Goal: Information Seeking & Learning: Compare options

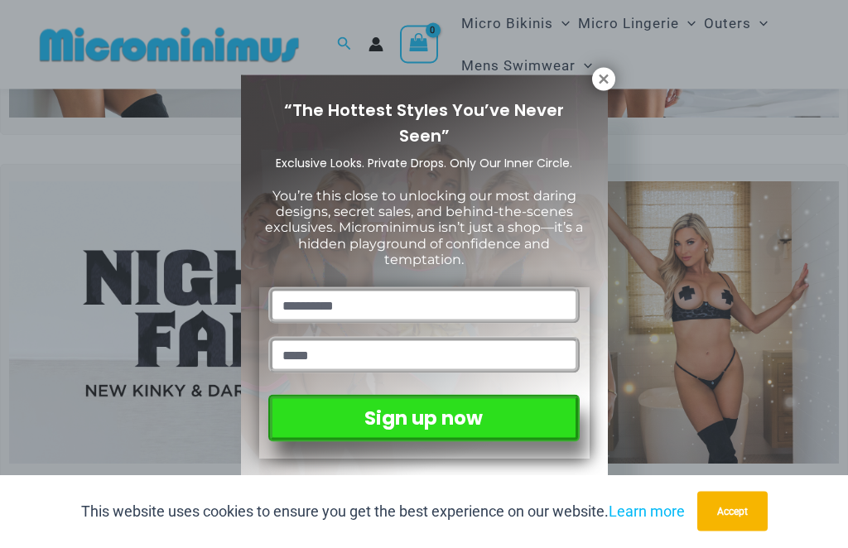
scroll to position [296, 0]
click at [600, 83] on icon at bounding box center [603, 79] width 9 height 9
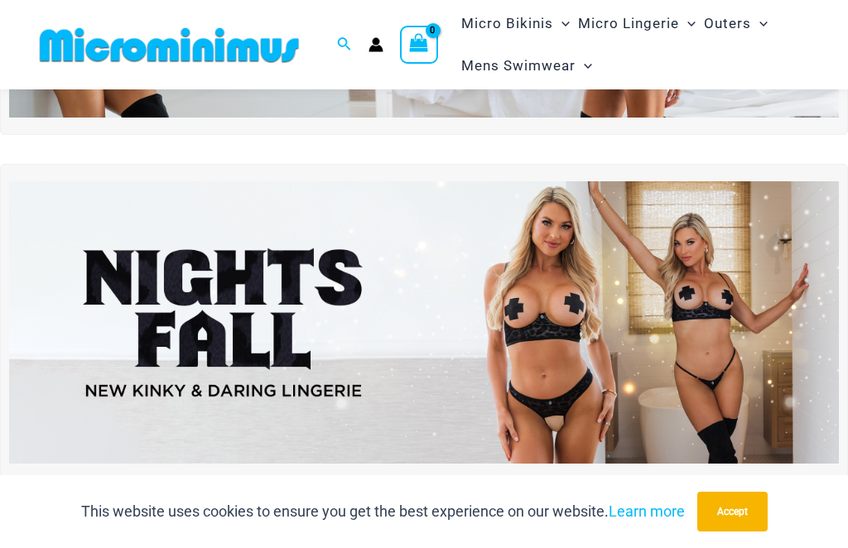
click at [666, 313] on img at bounding box center [424, 322] width 830 height 282
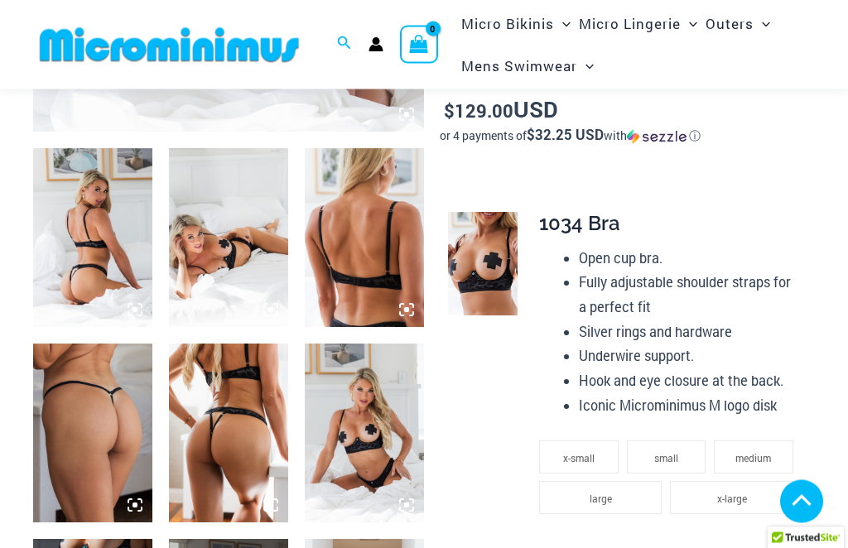
scroll to position [603, 0]
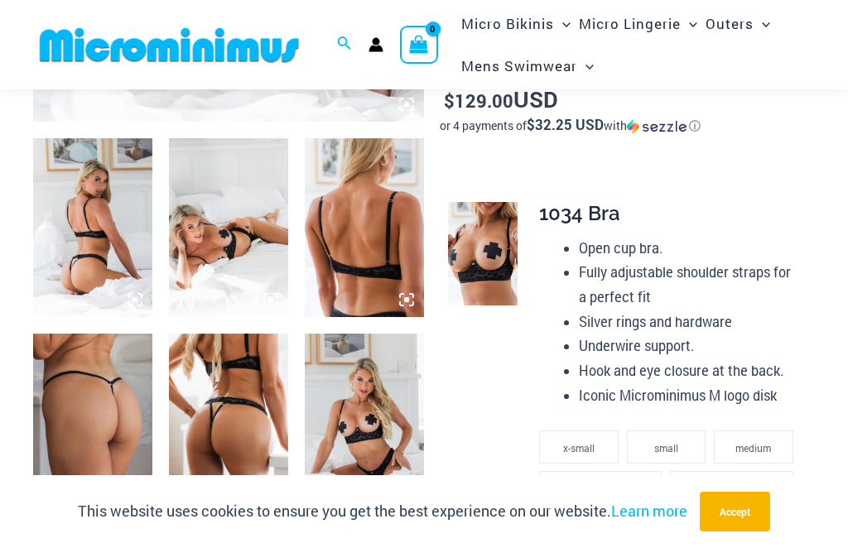
click at [748, 532] on button "Accept" at bounding box center [735, 512] width 70 height 40
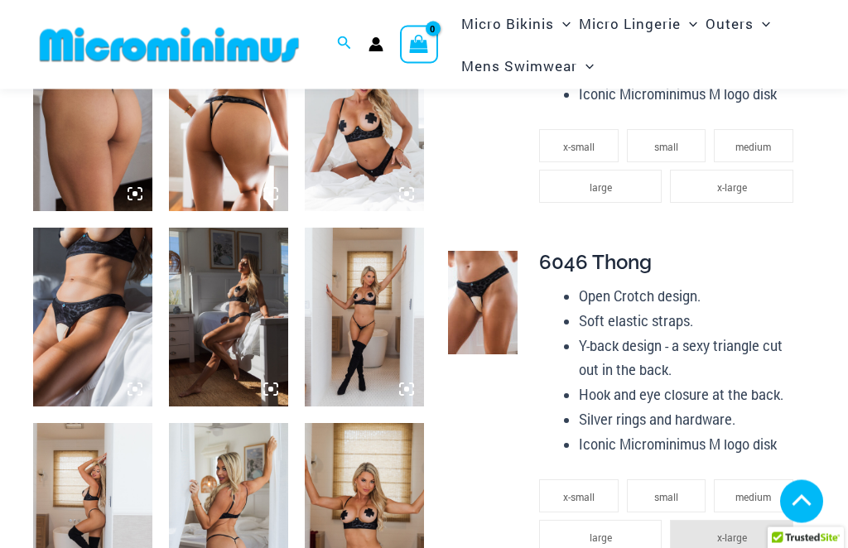
scroll to position [905, 0]
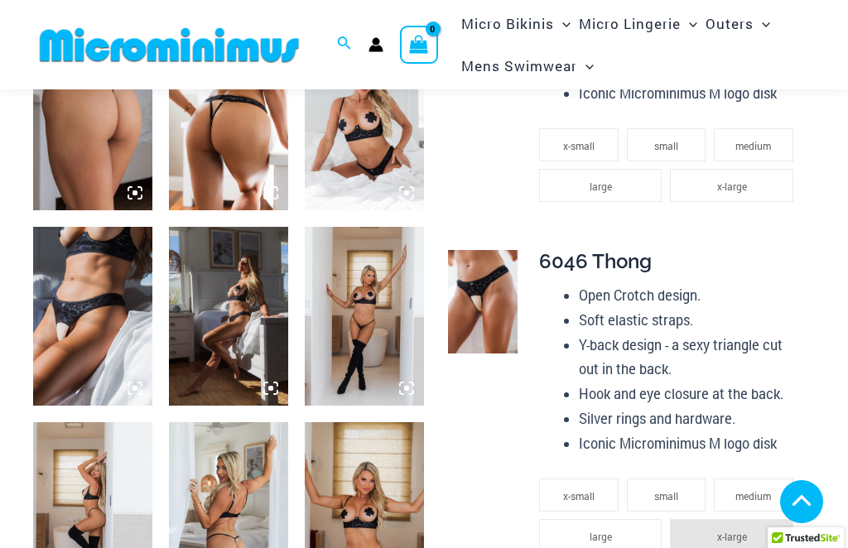
click at [60, 325] on img at bounding box center [92, 316] width 119 height 179
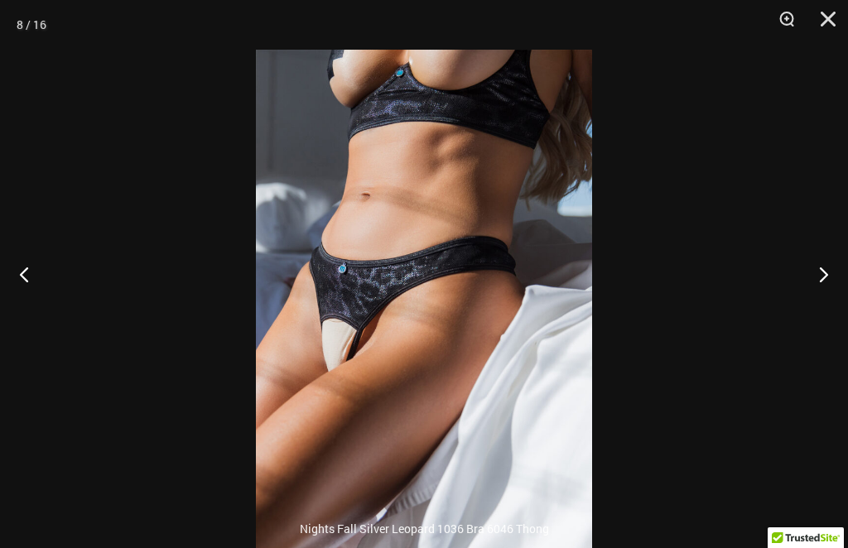
click at [827, 300] on button "Next" at bounding box center [817, 274] width 62 height 83
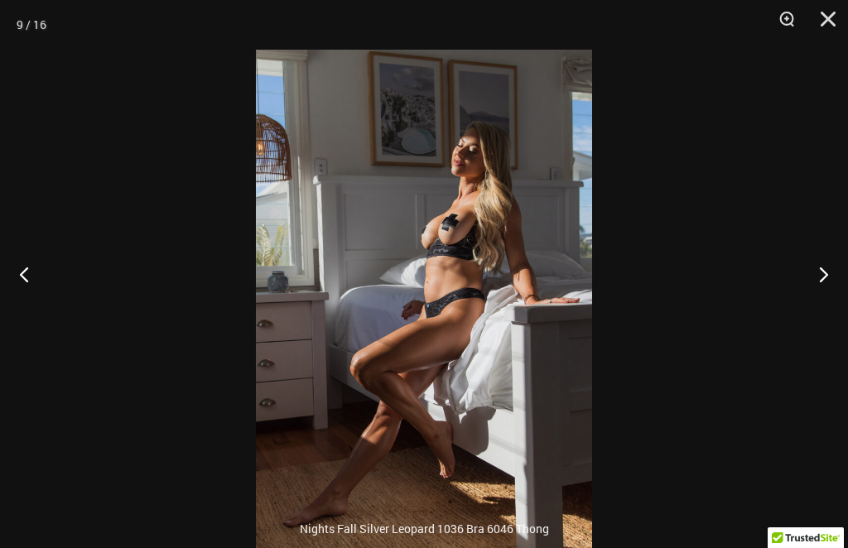
click at [825, 301] on button "Next" at bounding box center [817, 274] width 62 height 83
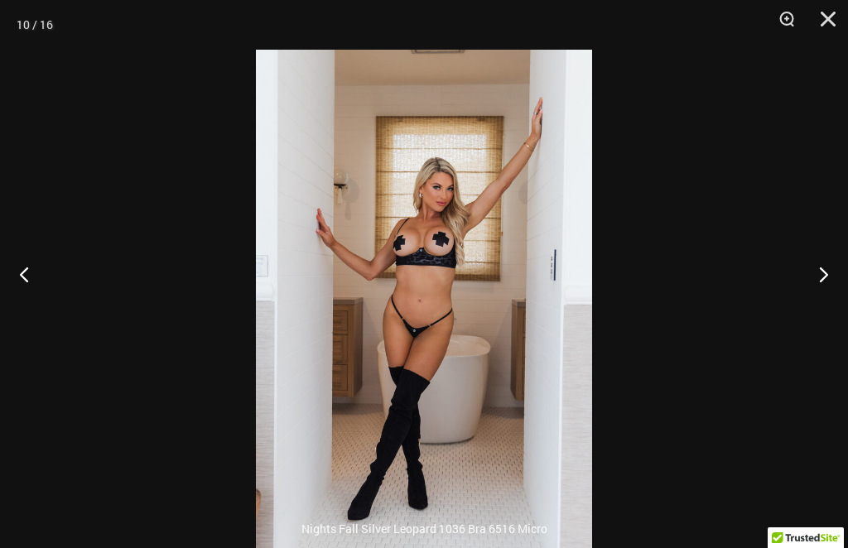
click at [829, 298] on button "Next" at bounding box center [817, 274] width 62 height 83
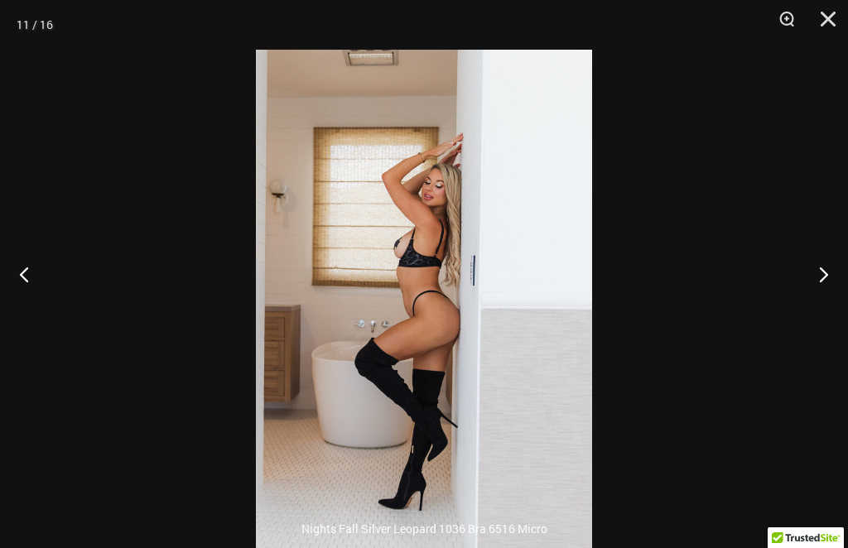
click at [840, 295] on button "Next" at bounding box center [817, 274] width 62 height 83
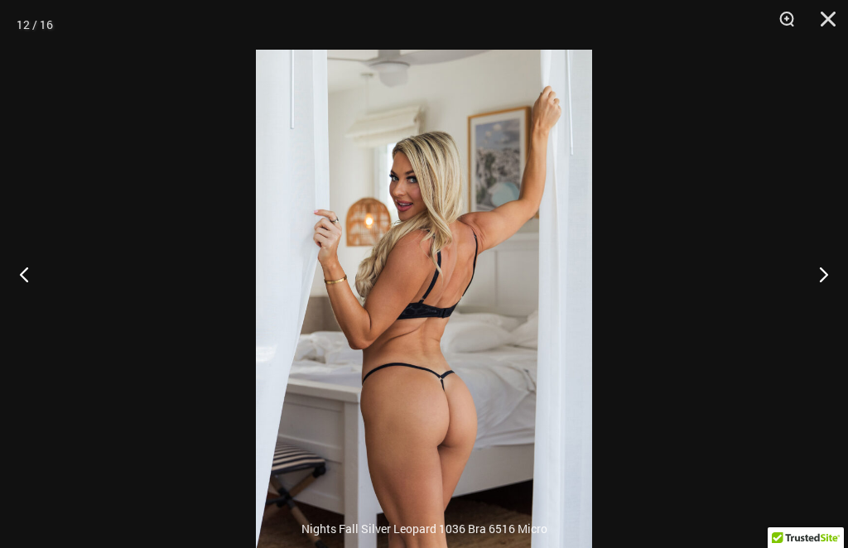
click at [840, 294] on button "Next" at bounding box center [817, 274] width 62 height 83
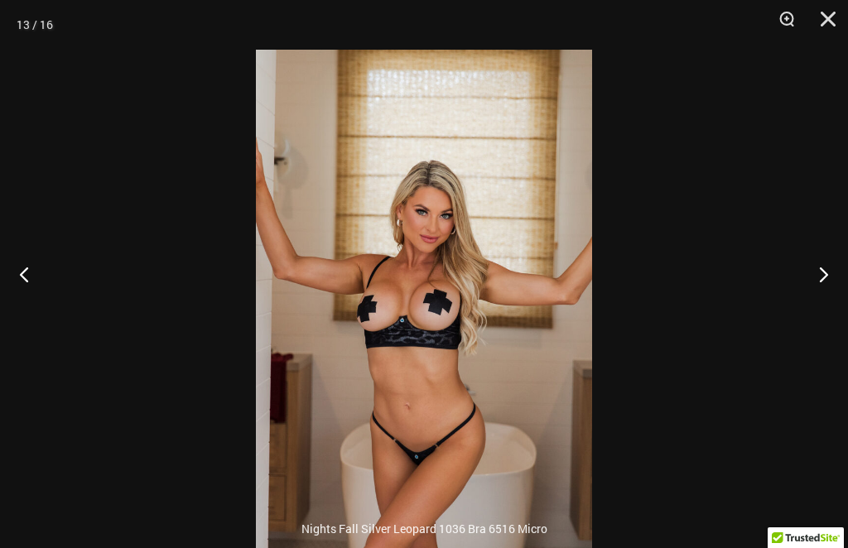
click at [839, 296] on button "Next" at bounding box center [817, 274] width 62 height 83
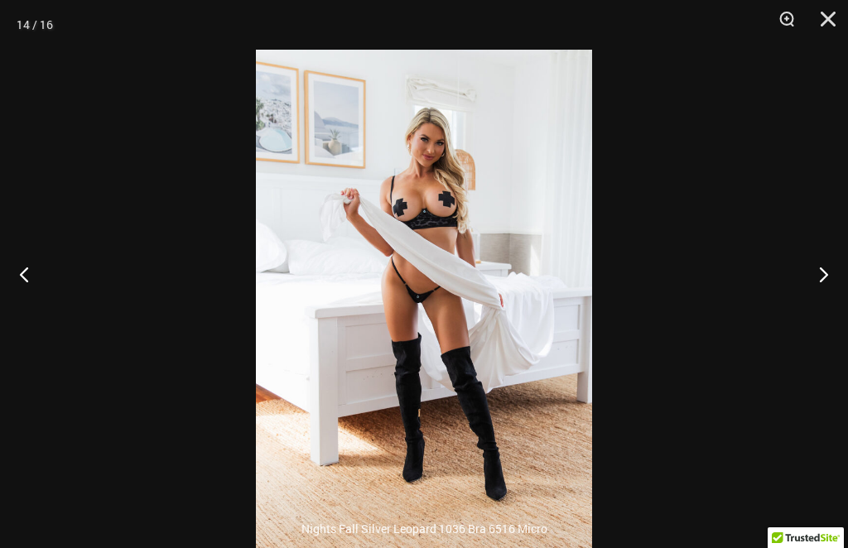
click at [842, 296] on button "Next" at bounding box center [817, 274] width 62 height 83
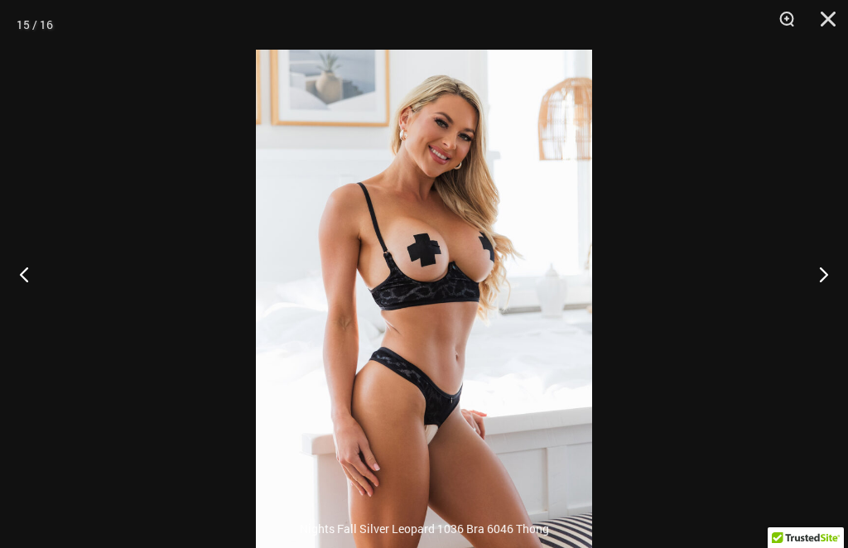
click at [833, 300] on button "Next" at bounding box center [817, 274] width 62 height 83
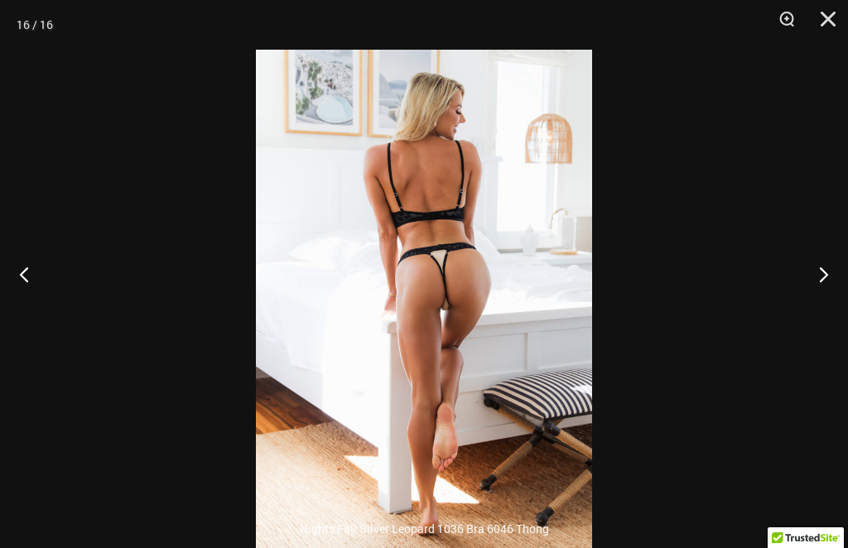
click at [825, 296] on button "Next" at bounding box center [817, 274] width 62 height 83
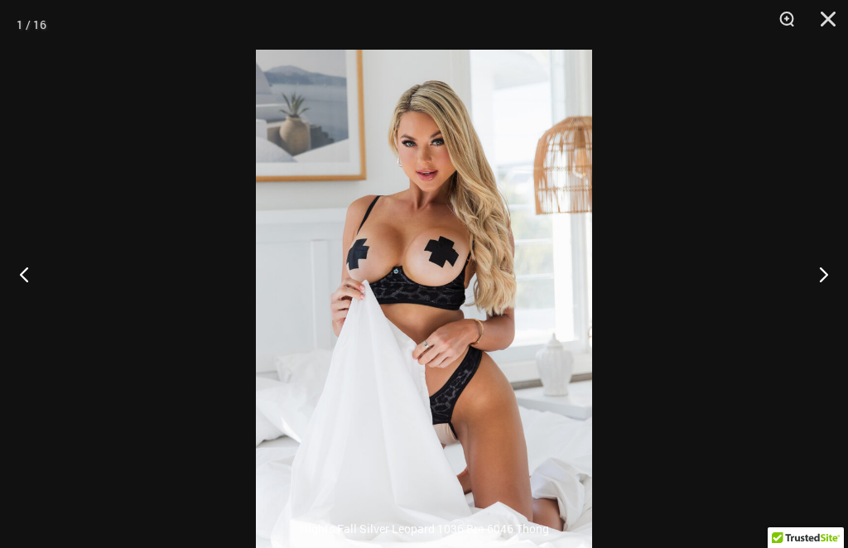
click at [825, 313] on button "Next" at bounding box center [817, 274] width 62 height 83
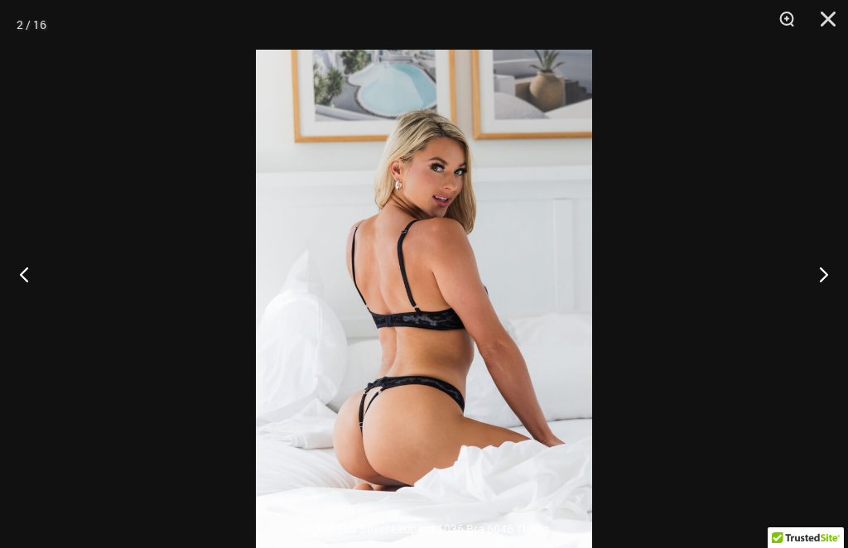
click at [828, 299] on button "Next" at bounding box center [817, 274] width 62 height 83
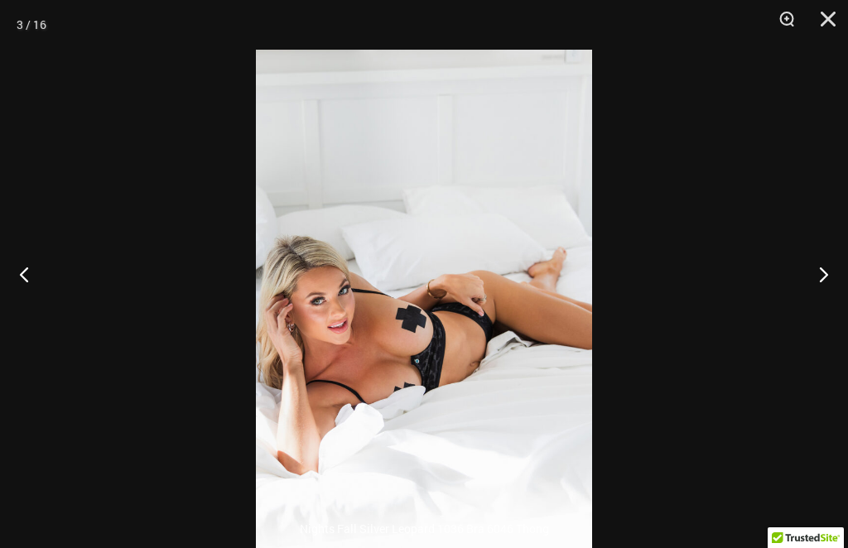
click at [836, 291] on button "Next" at bounding box center [817, 274] width 62 height 83
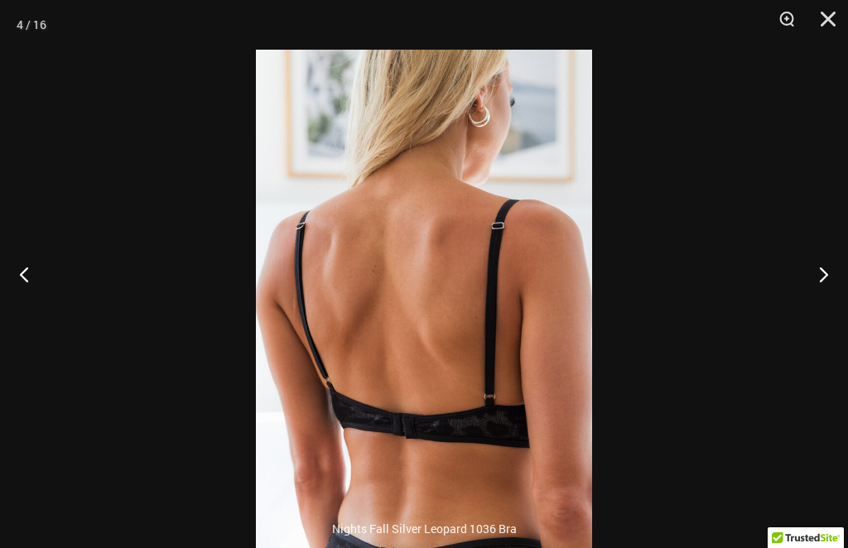
click at [837, 298] on button "Next" at bounding box center [817, 274] width 62 height 83
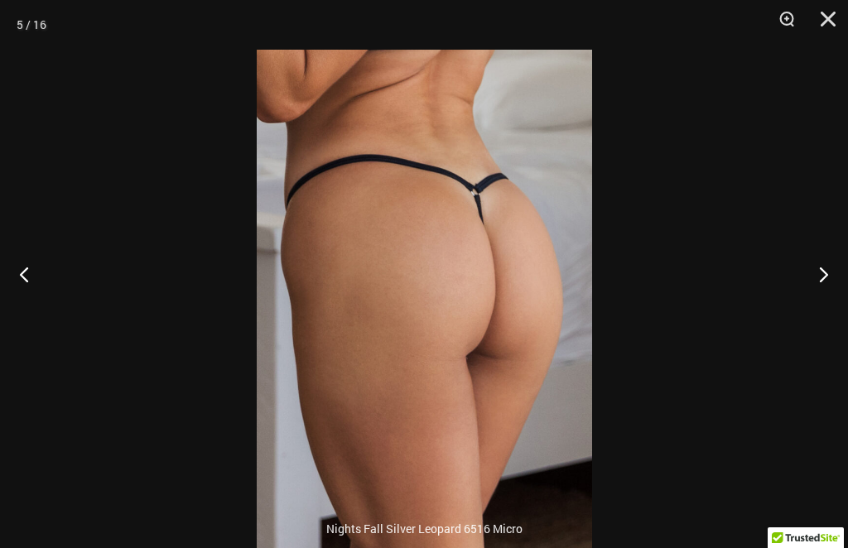
click at [839, 23] on button "Close" at bounding box center [821, 25] width 41 height 50
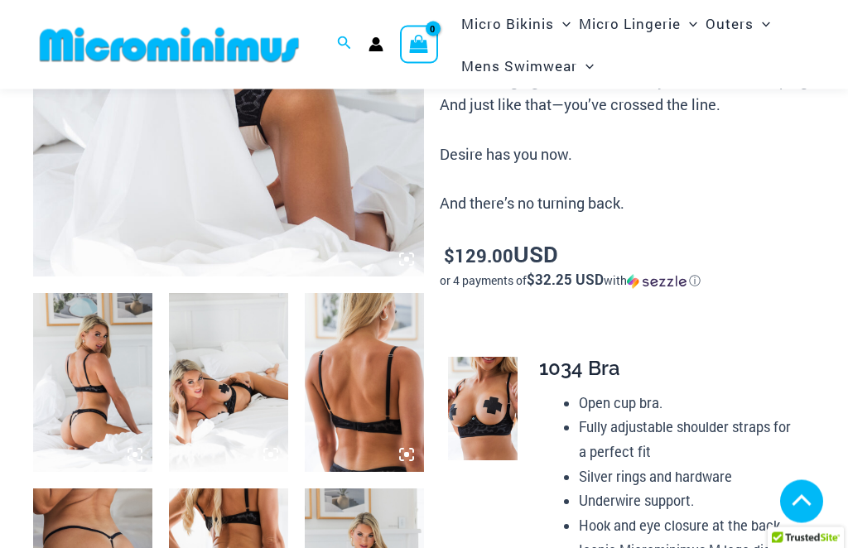
scroll to position [448, 0]
click at [496, 422] on img at bounding box center [483, 409] width 70 height 104
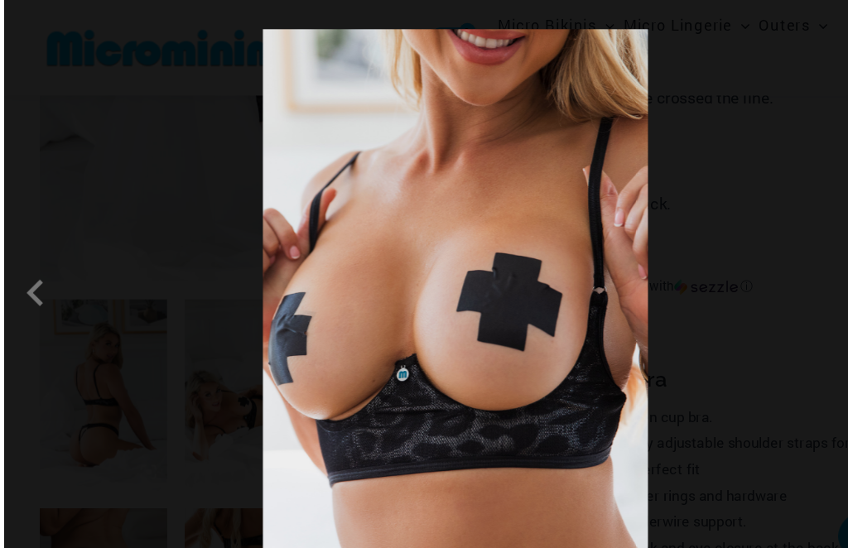
scroll to position [442, 0]
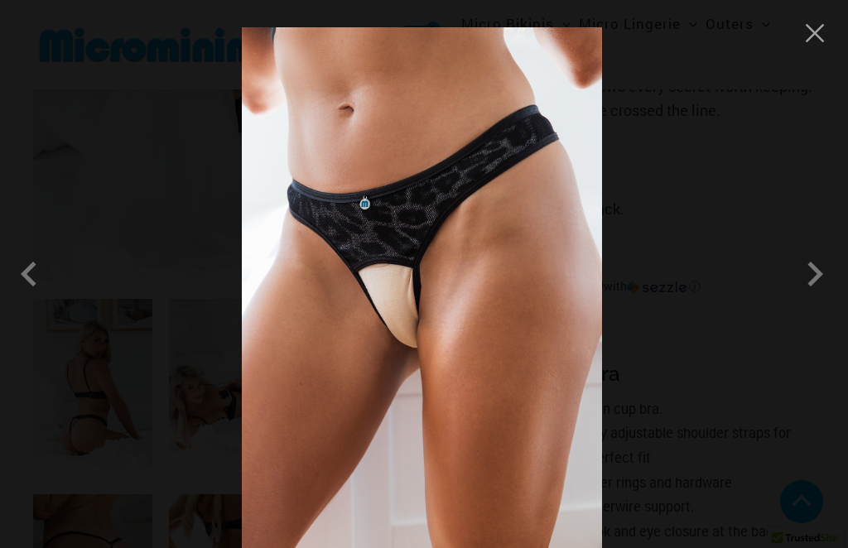
click at [819, 299] on span at bounding box center [815, 274] width 50 height 50
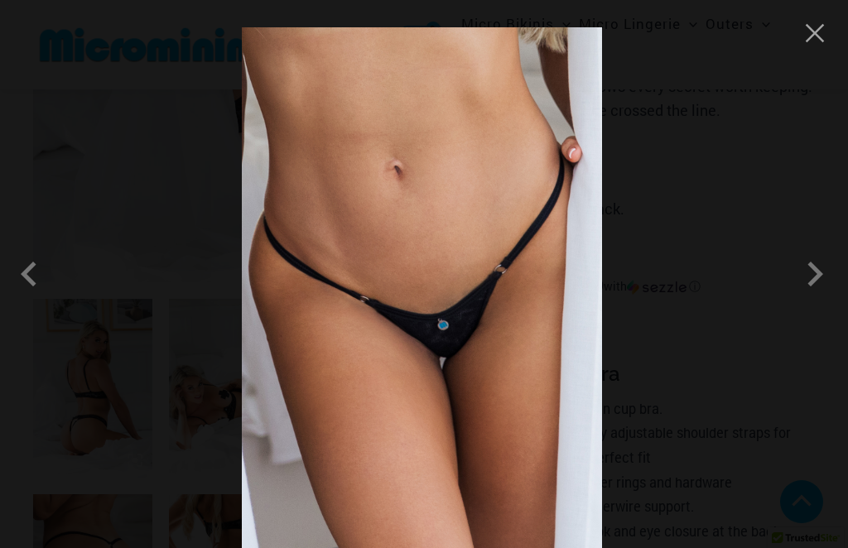
click at [817, 299] on span at bounding box center [815, 274] width 50 height 50
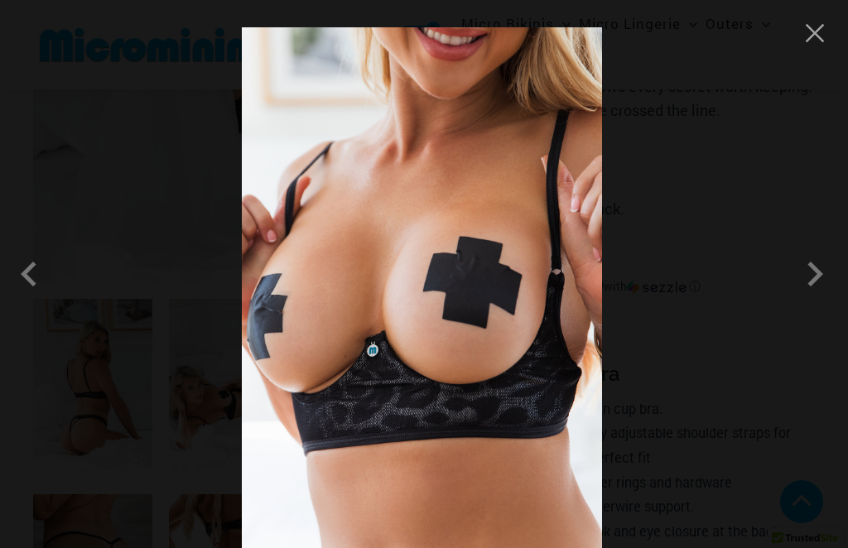
click at [822, 295] on span at bounding box center [815, 274] width 50 height 50
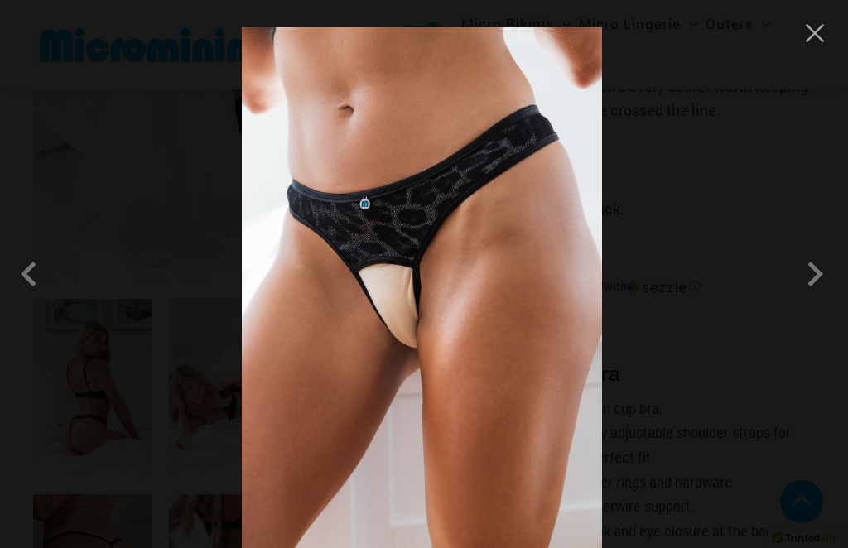
click at [825, 299] on span at bounding box center [815, 274] width 50 height 50
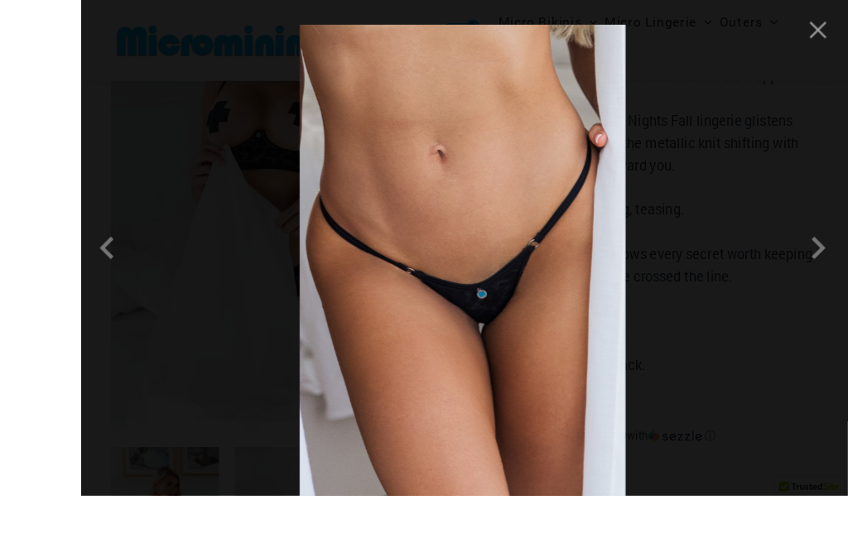
scroll to position [415, 0]
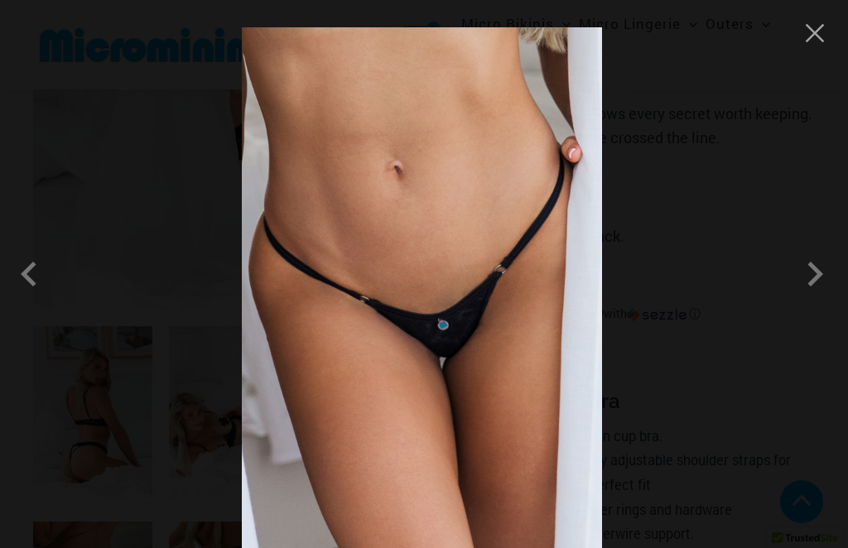
click at [816, 44] on button "Close" at bounding box center [814, 33] width 25 height 25
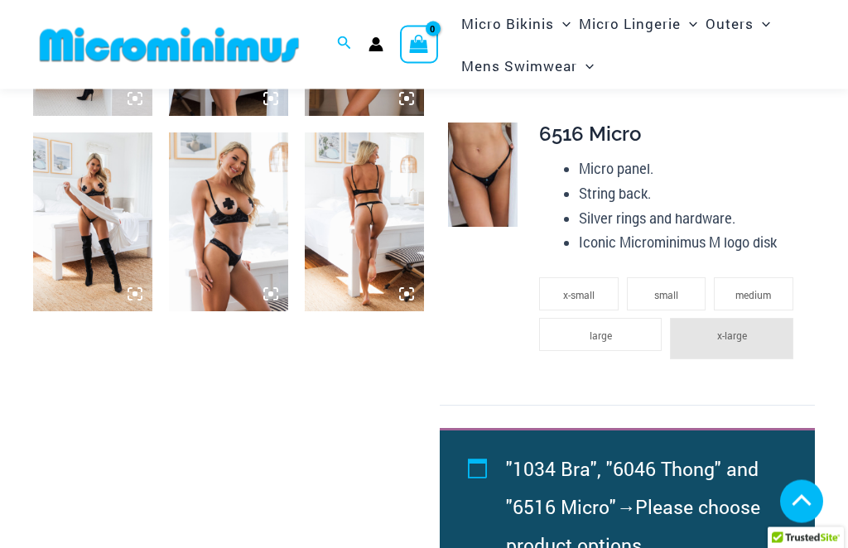
scroll to position [1416, 0]
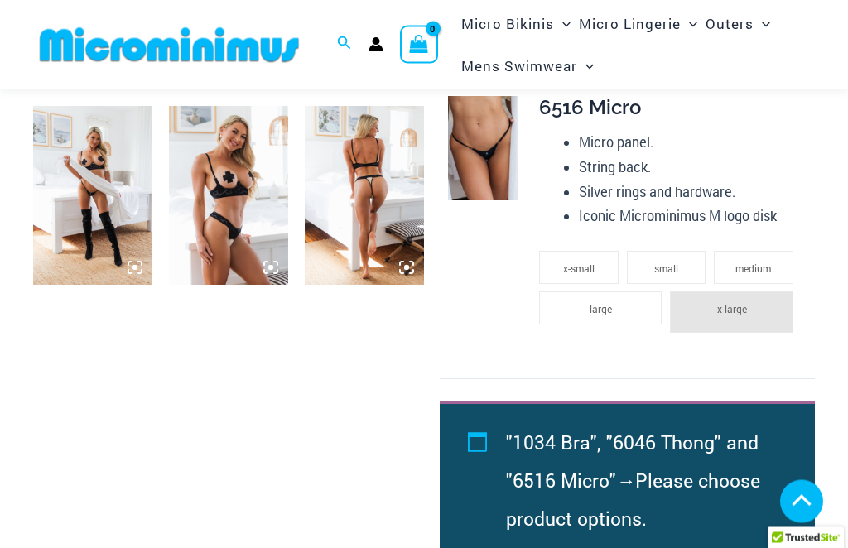
click at [480, 140] on img at bounding box center [483, 149] width 70 height 104
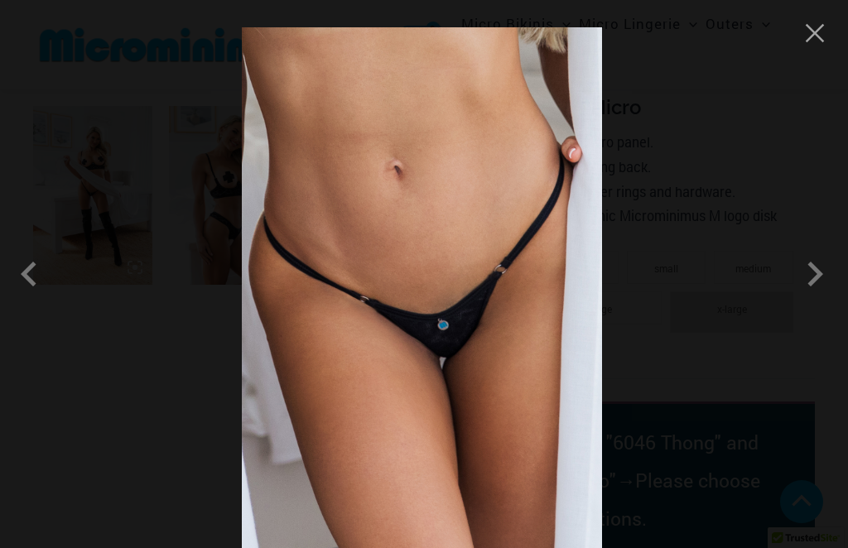
click at [307, 301] on span at bounding box center [277, 304] width 59 height 59
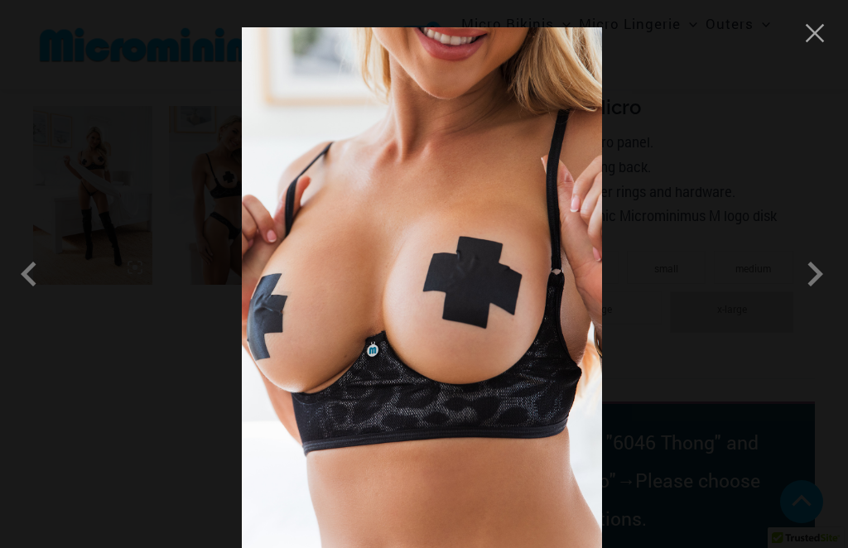
click at [421, 388] on span at bounding box center [391, 417] width 59 height 59
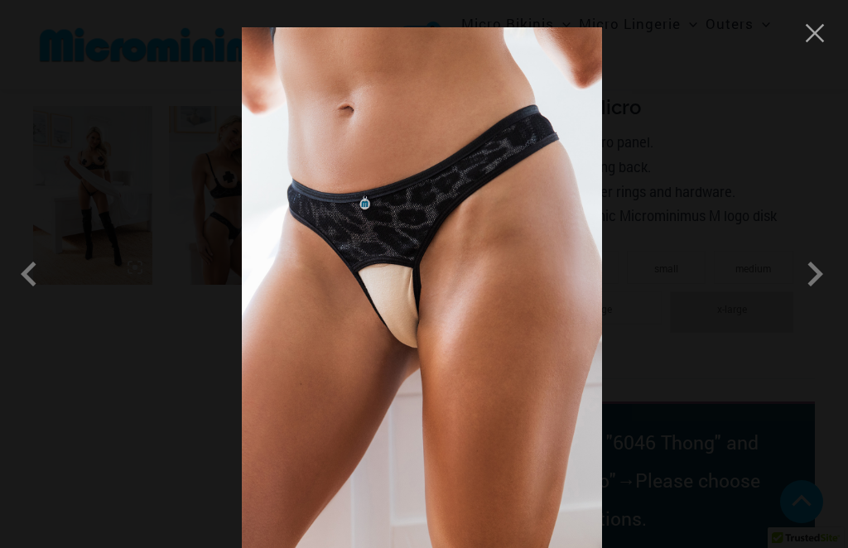
click at [221, 114] on button "Close" at bounding box center [208, 126] width 25 height 25
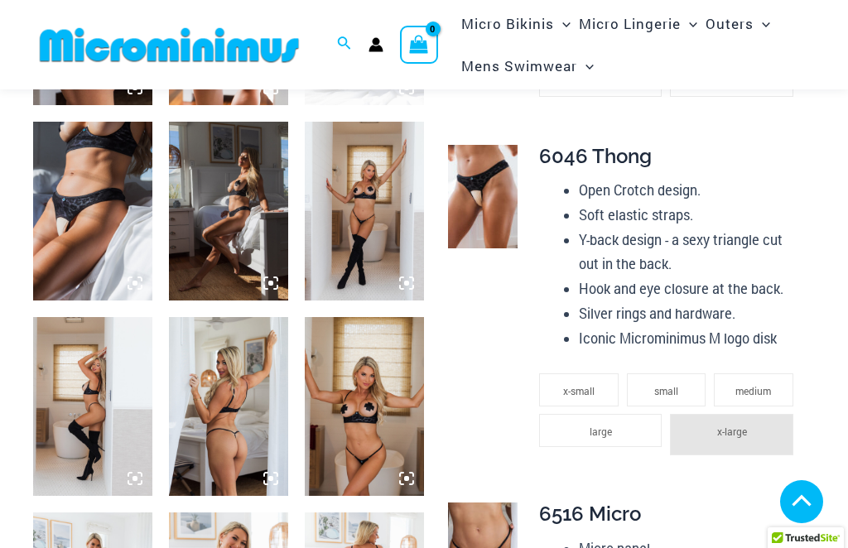
scroll to position [991, 0]
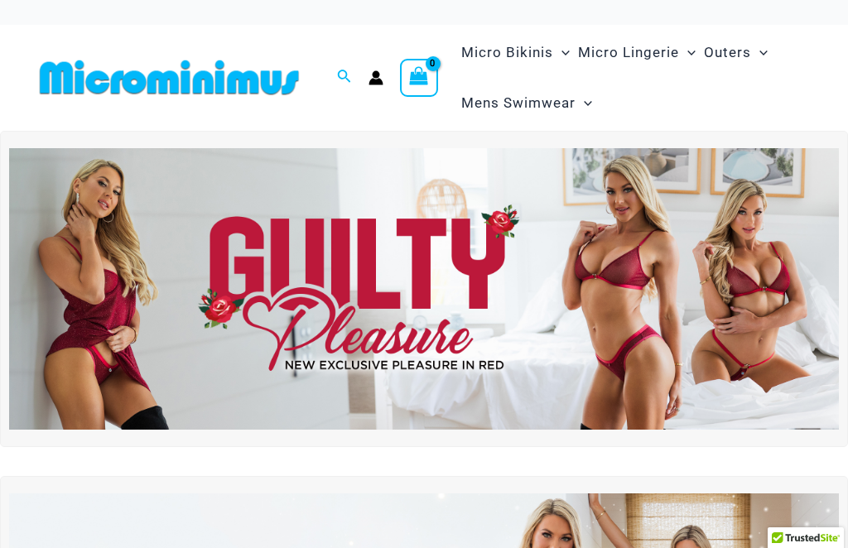
click at [508, 288] on img at bounding box center [424, 289] width 830 height 282
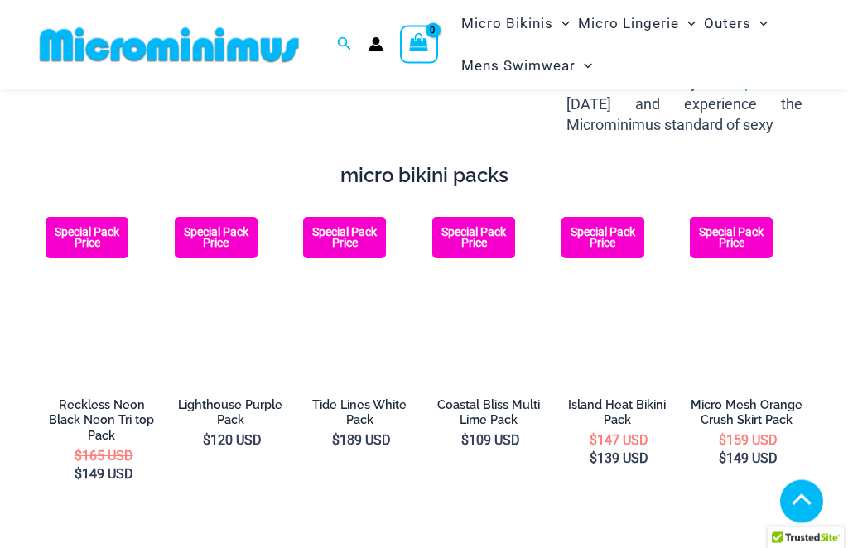
scroll to position [2351, 0]
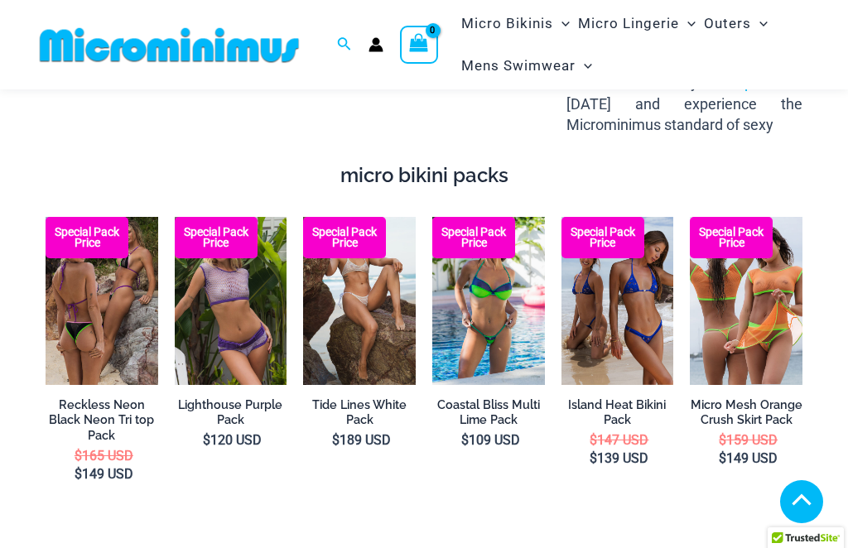
click at [46, 217] on img at bounding box center [46, 217] width 0 height 0
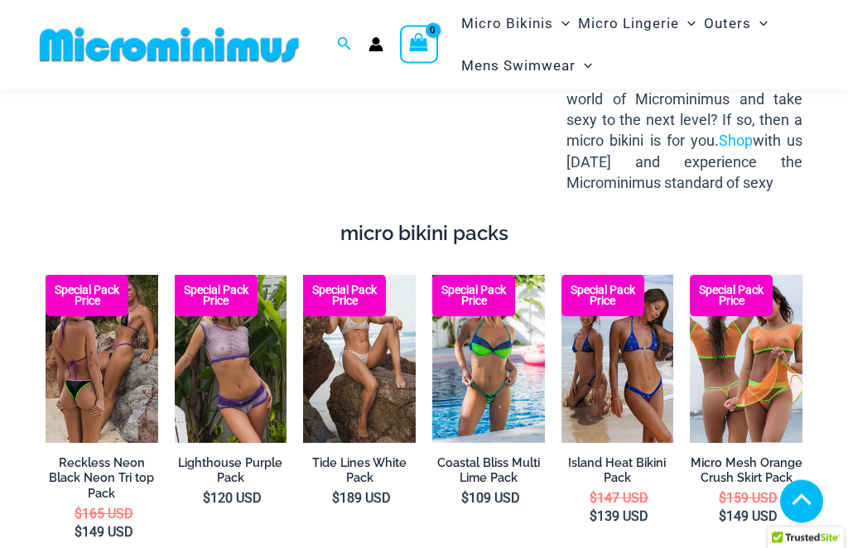
scroll to position [2294, 0]
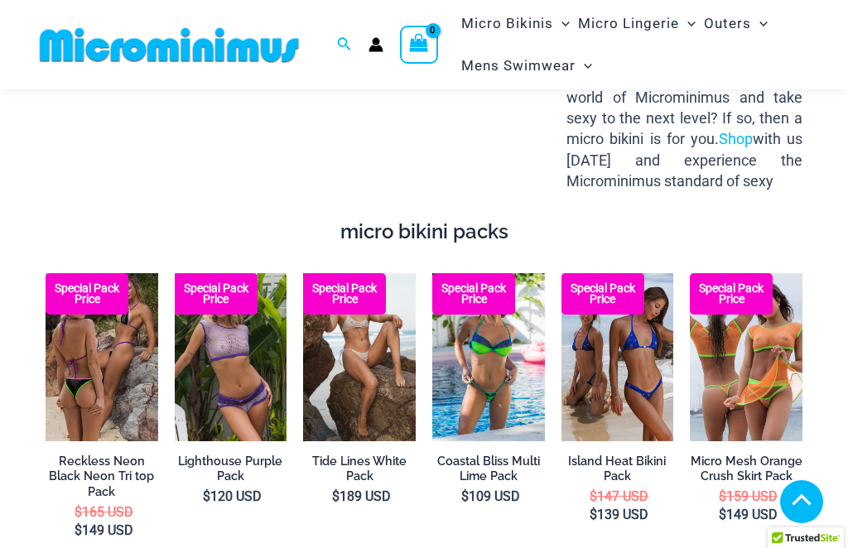
click at [175, 273] on img at bounding box center [175, 273] width 0 height 0
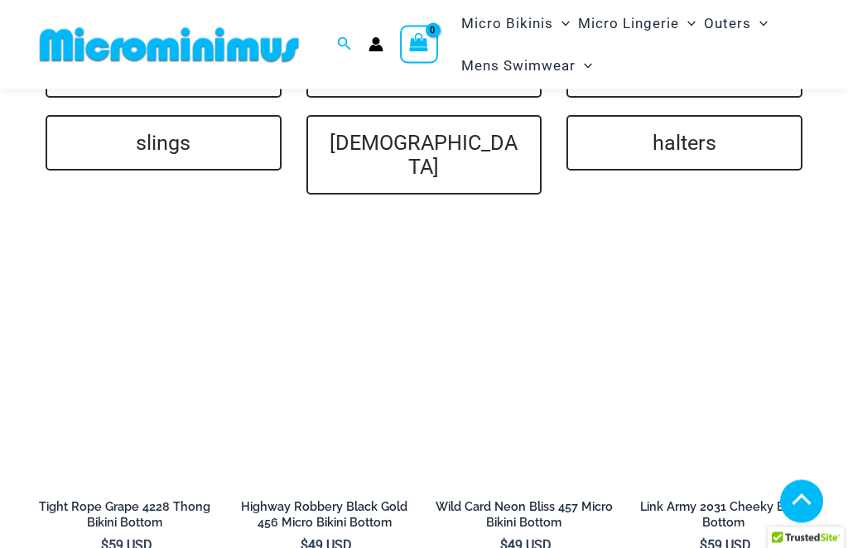
scroll to position [3730, 0]
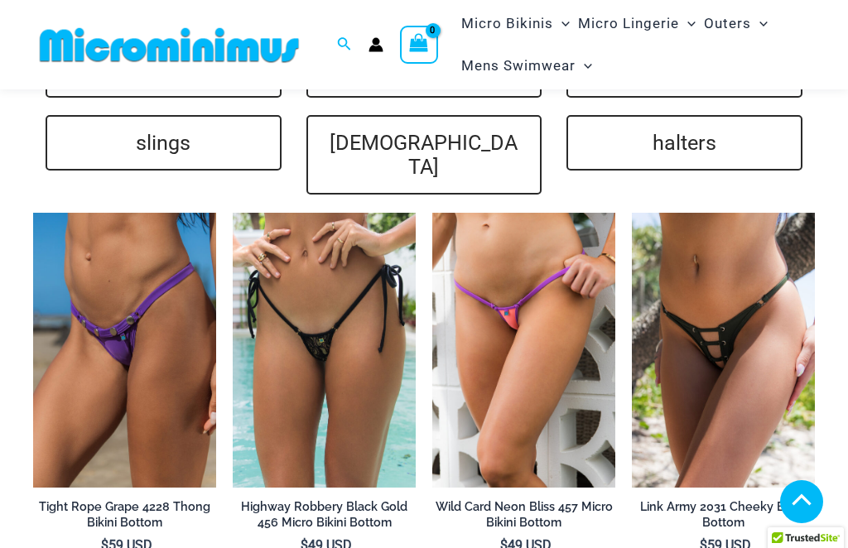
click at [432, 213] on img at bounding box center [432, 213] width 0 height 0
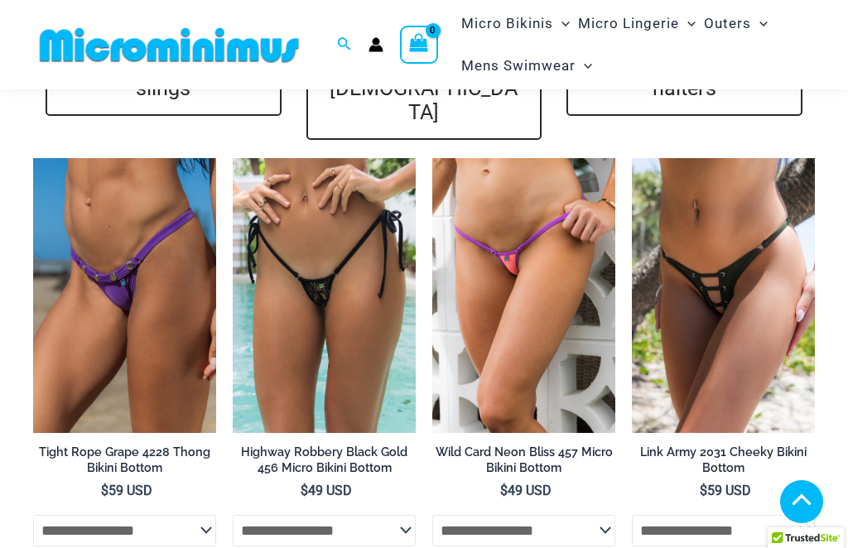
click at [632, 158] on img at bounding box center [632, 158] width 0 height 0
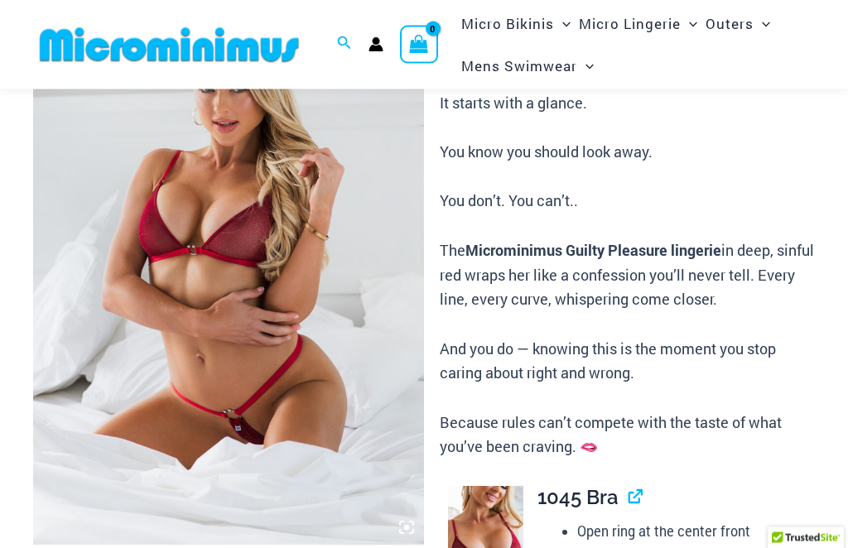
click at [178, 378] on img at bounding box center [228, 252] width 391 height 586
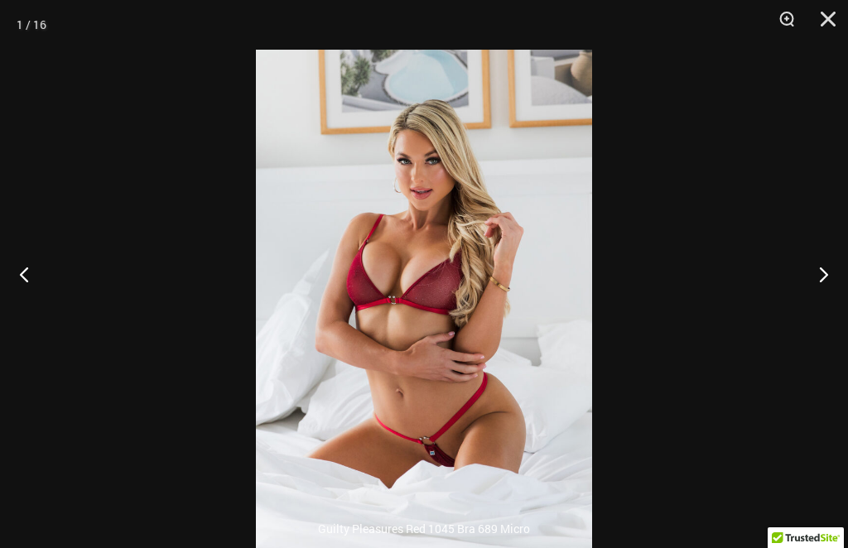
click at [822, 301] on button "Next" at bounding box center [817, 274] width 62 height 83
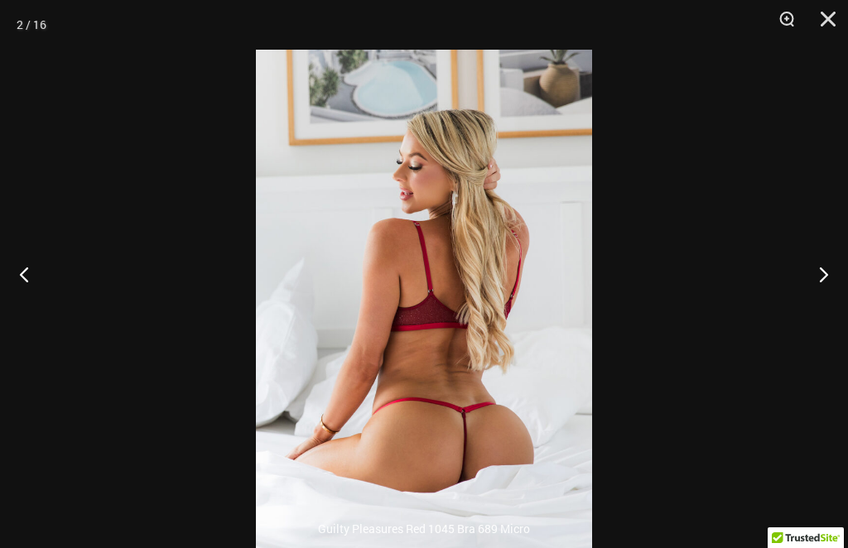
click at [833, 286] on button "Next" at bounding box center [817, 274] width 62 height 83
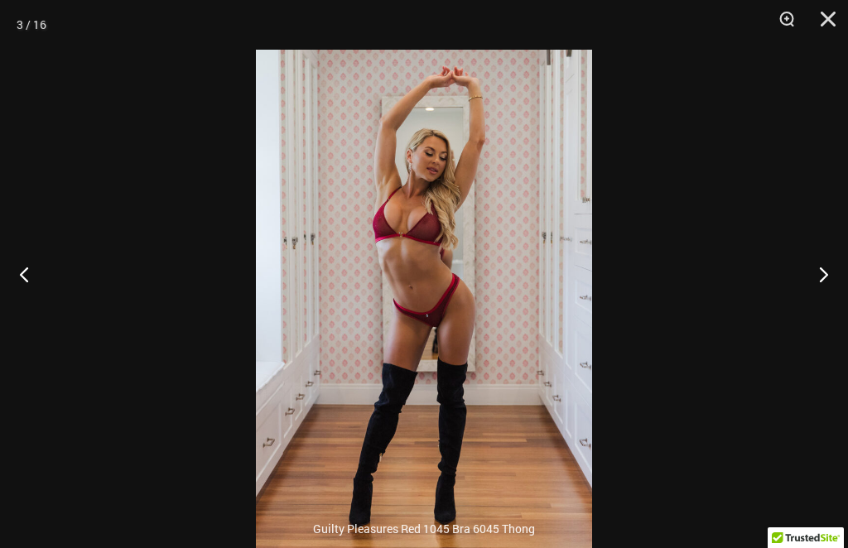
click at [830, 278] on button "Next" at bounding box center [817, 274] width 62 height 83
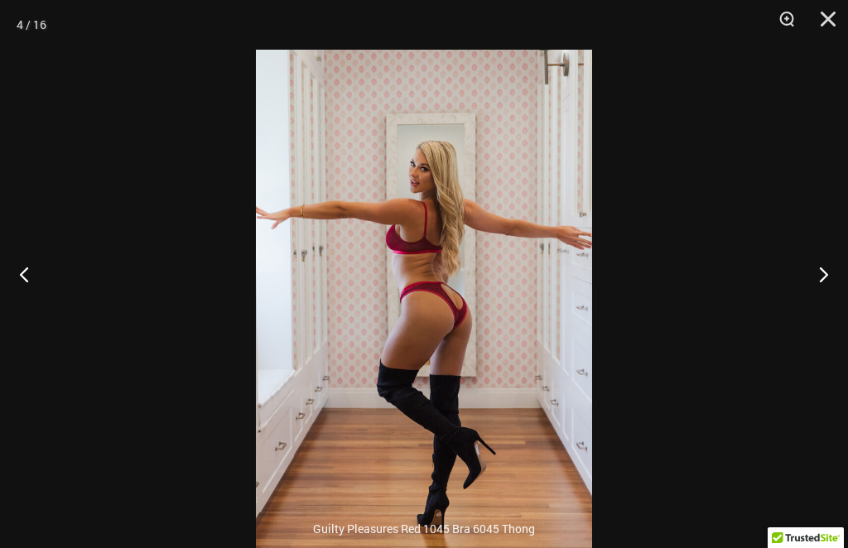
click at [826, 278] on button "Next" at bounding box center [817, 274] width 62 height 83
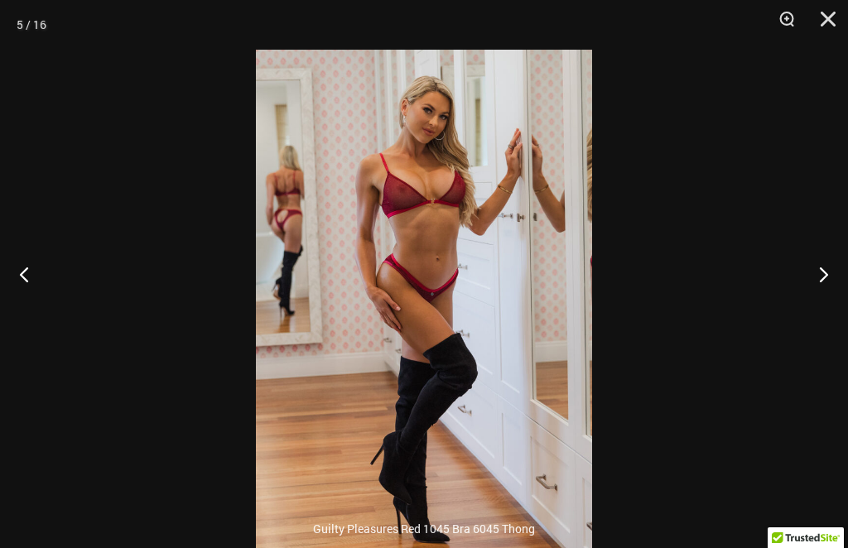
click at [57, 308] on button "Previous" at bounding box center [31, 274] width 62 height 83
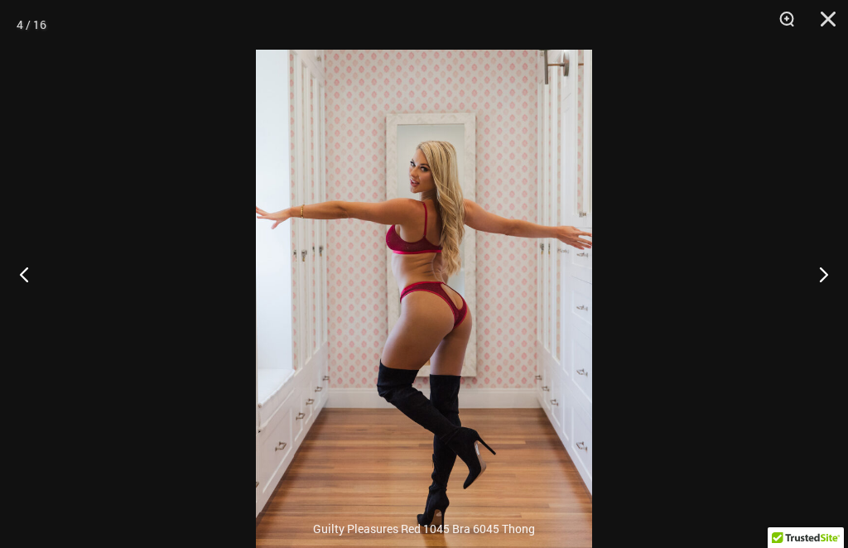
click at [826, 298] on button "Next" at bounding box center [817, 274] width 62 height 83
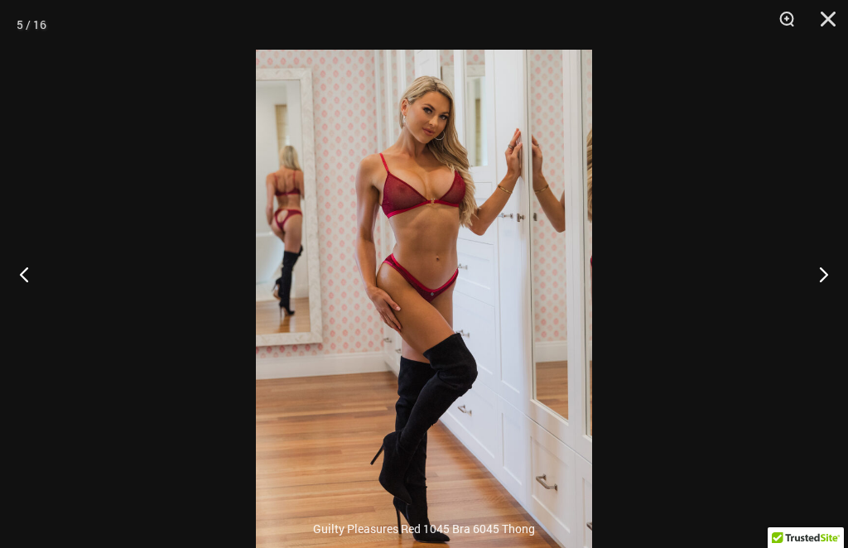
click at [830, 296] on button "Next" at bounding box center [817, 274] width 62 height 83
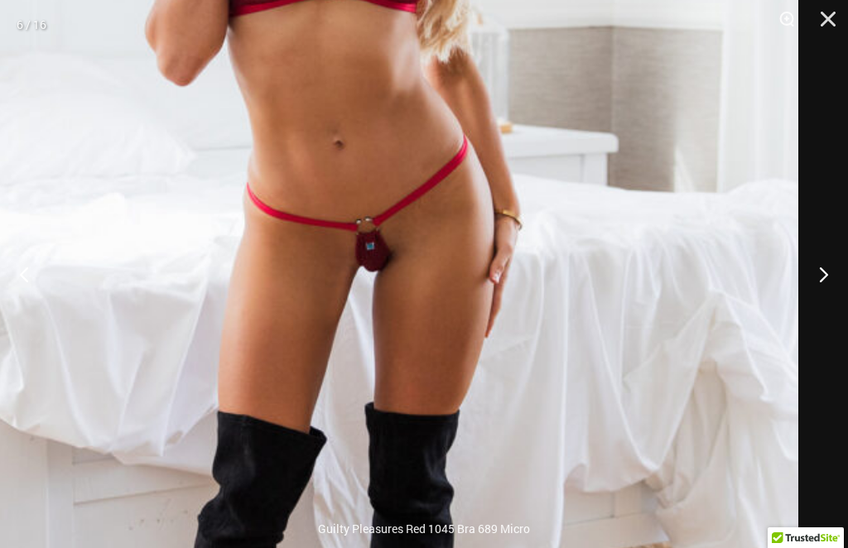
click at [830, 306] on button "Next" at bounding box center [817, 274] width 62 height 83
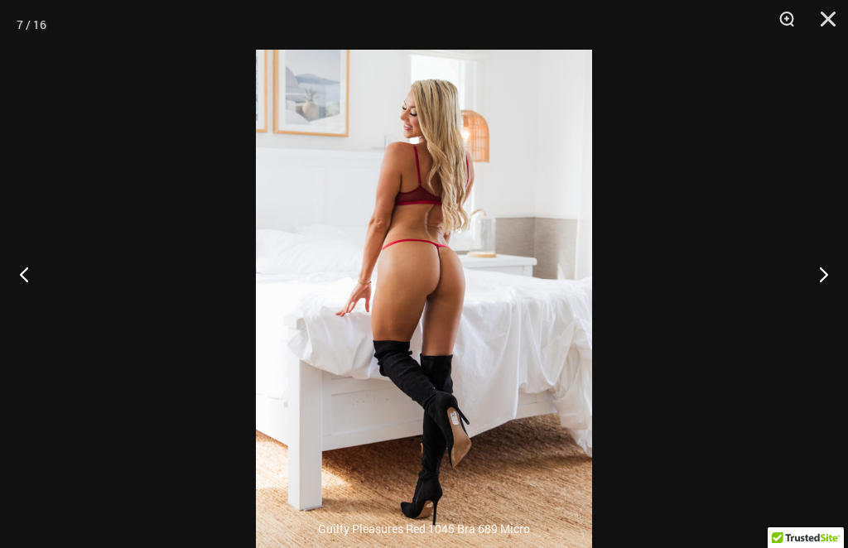
click at [824, 288] on button "Next" at bounding box center [817, 274] width 62 height 83
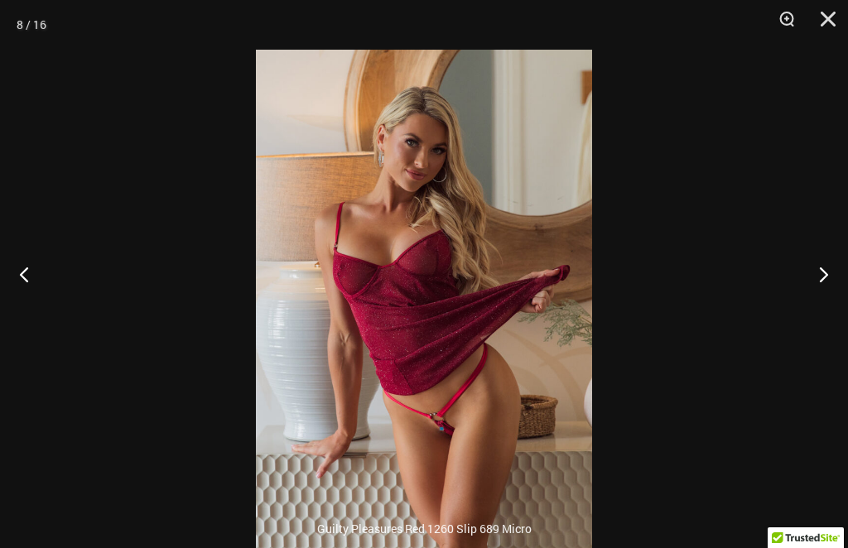
click at [821, 283] on button "Next" at bounding box center [817, 274] width 62 height 83
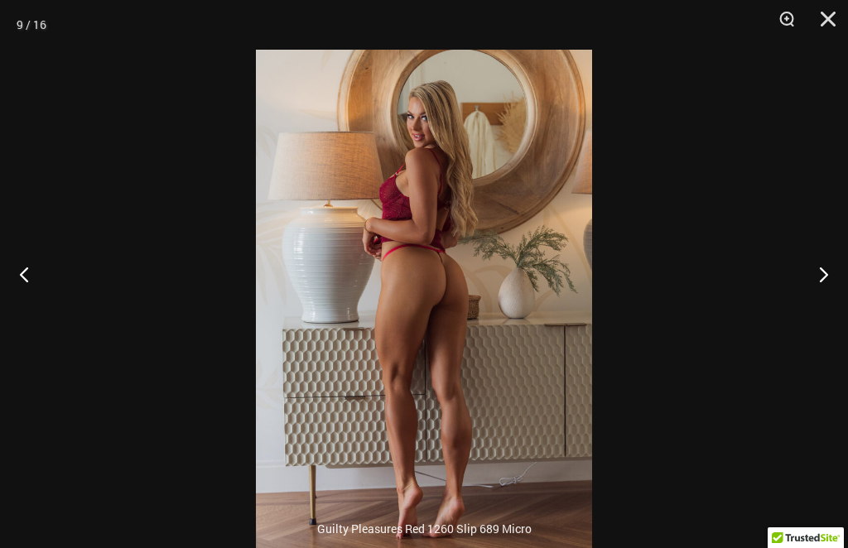
click at [827, 293] on button "Next" at bounding box center [817, 274] width 62 height 83
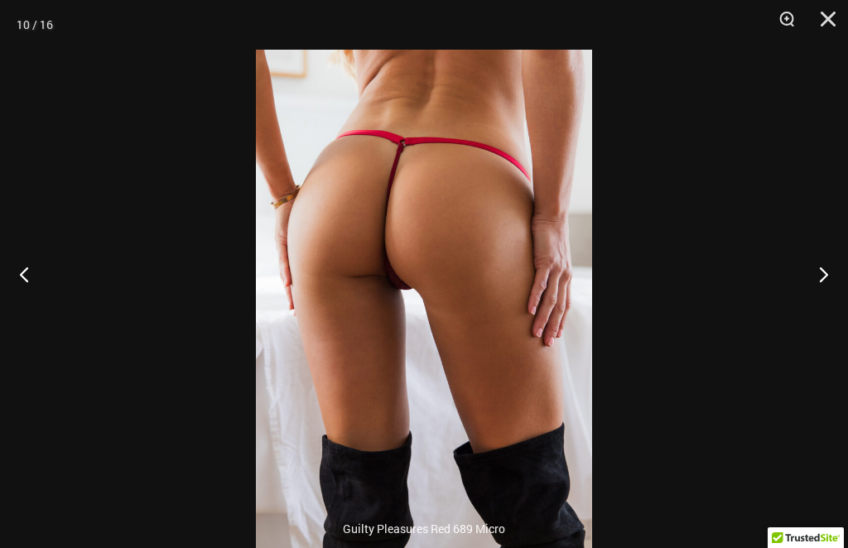
click at [826, 305] on button "Next" at bounding box center [817, 274] width 62 height 83
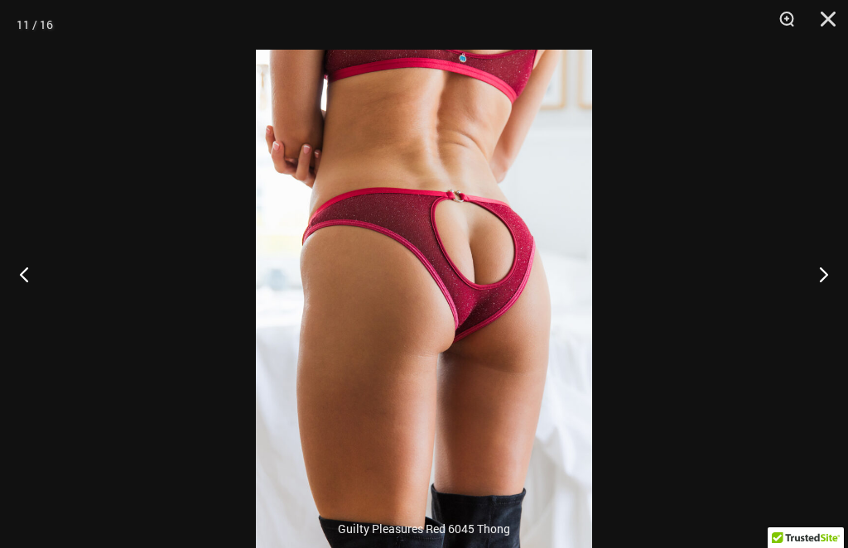
click at [839, 284] on button "Next" at bounding box center [817, 274] width 62 height 83
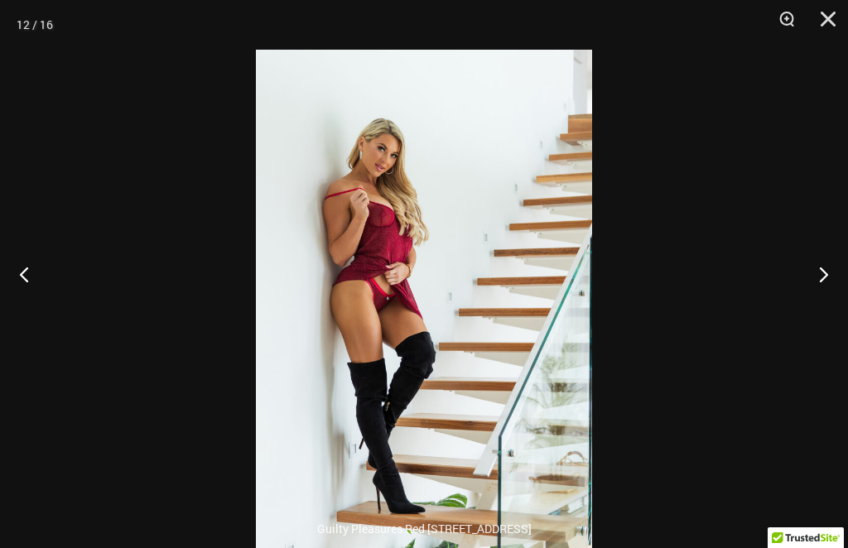
click at [830, 280] on button "Next" at bounding box center [817, 274] width 62 height 83
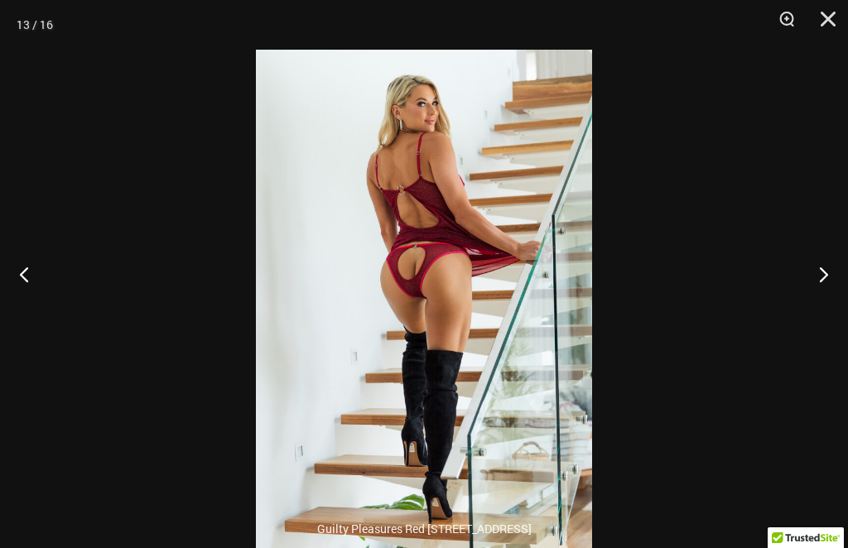
click at [823, 299] on button "Next" at bounding box center [817, 274] width 62 height 83
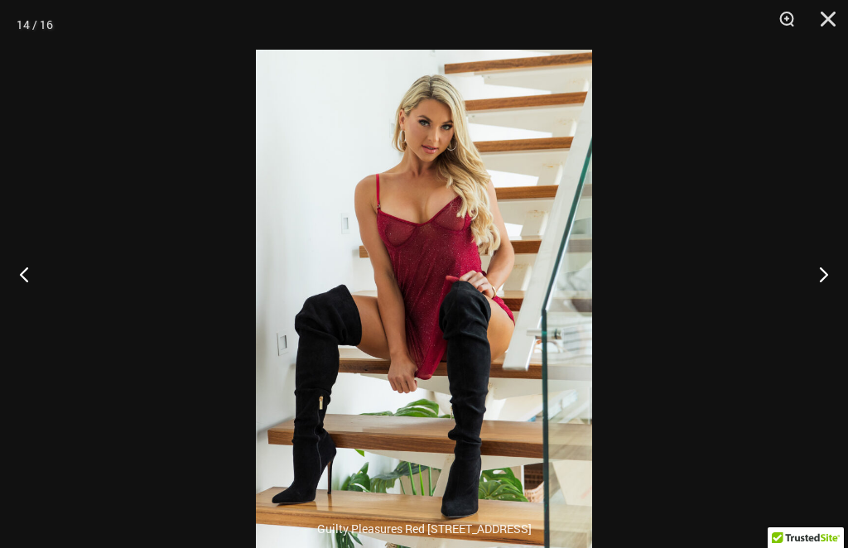
click at [826, 299] on button "Next" at bounding box center [817, 274] width 62 height 83
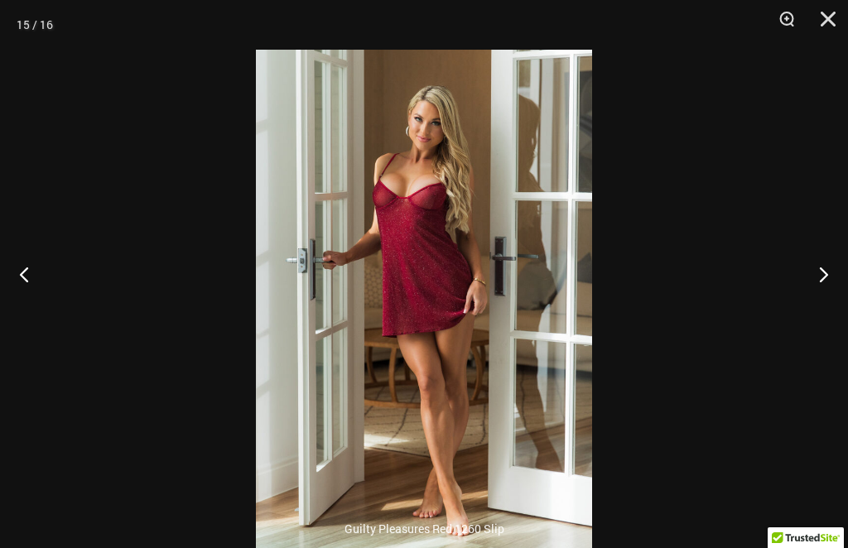
click at [828, 296] on button "Next" at bounding box center [817, 274] width 62 height 83
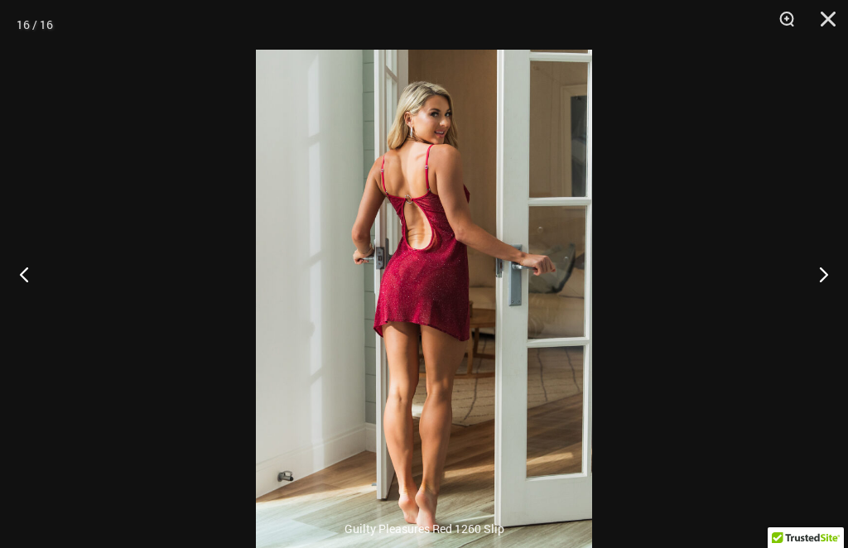
click at [826, 296] on button "Next" at bounding box center [817, 274] width 62 height 83
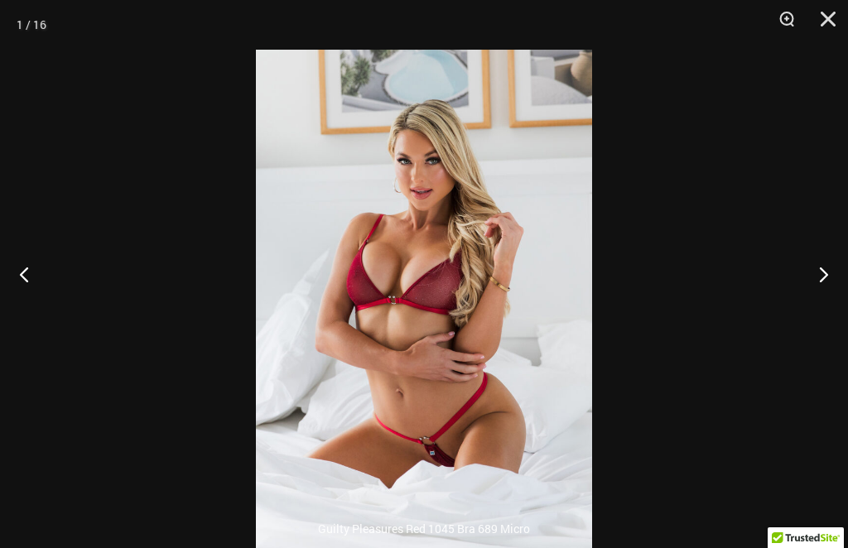
click at [832, 17] on button "Close" at bounding box center [821, 25] width 41 height 50
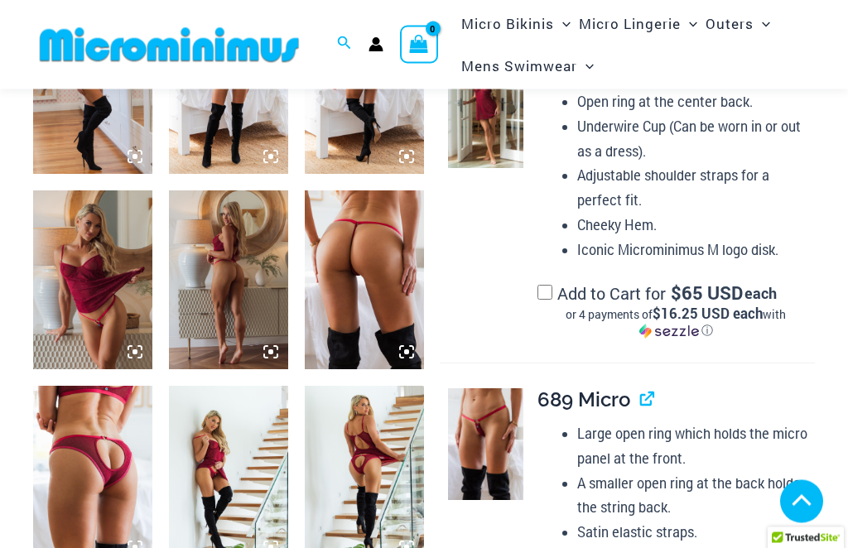
scroll to position [942, 0]
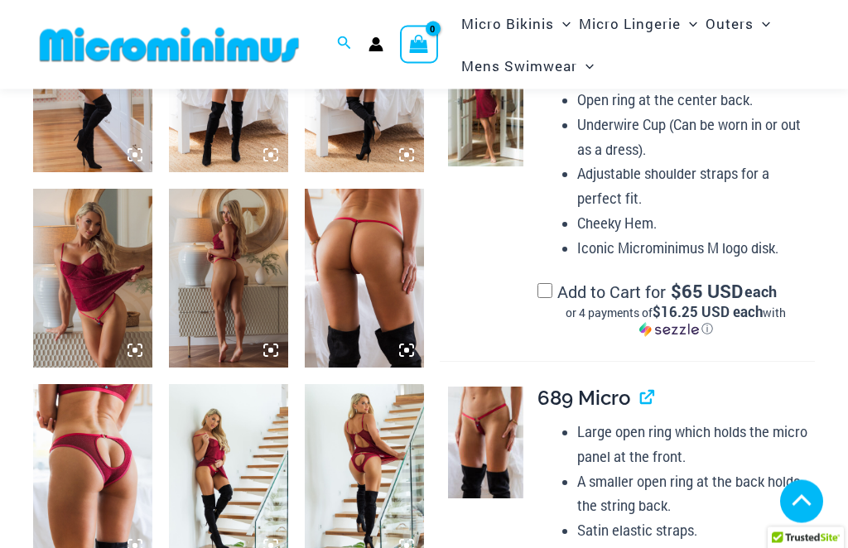
click at [493, 415] on img at bounding box center [485, 443] width 75 height 113
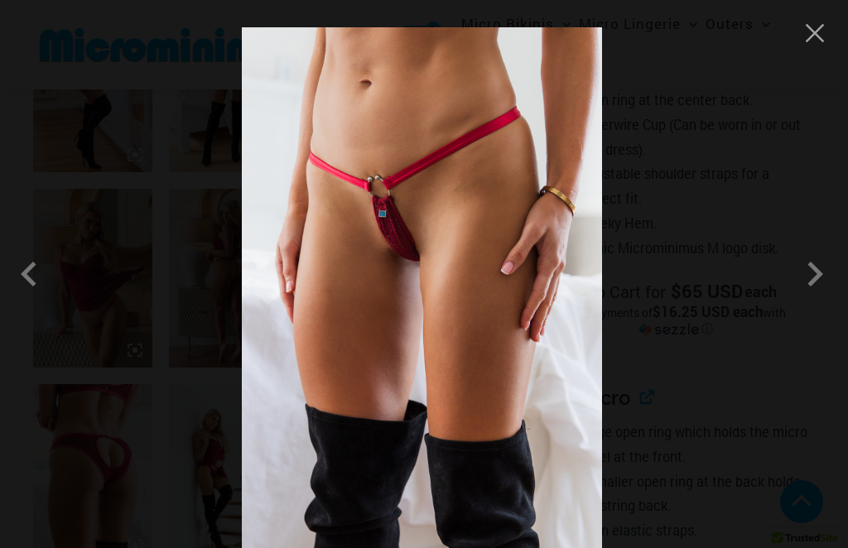
scroll to position [954, 0]
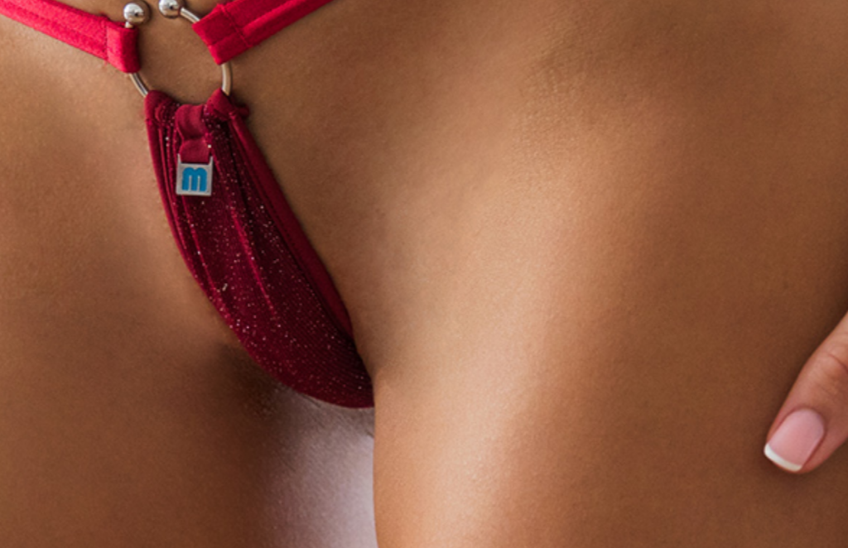
click at [242, 65] on img at bounding box center [422, 297] width 360 height 541
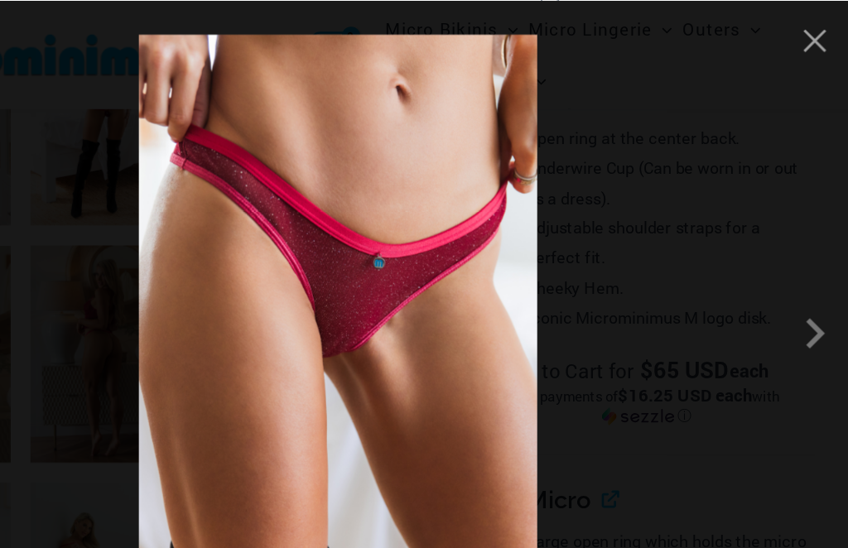
scroll to position [930, 0]
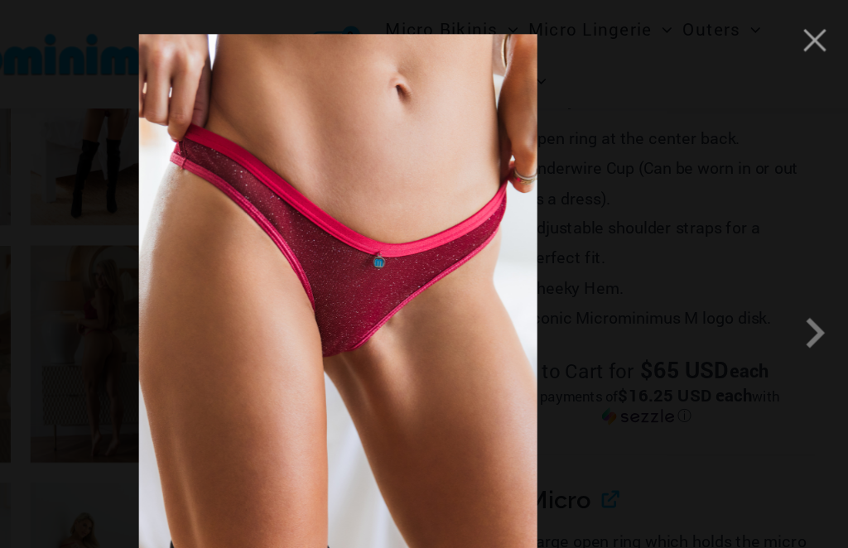
click at [790, 262] on span at bounding box center [815, 274] width 50 height 50
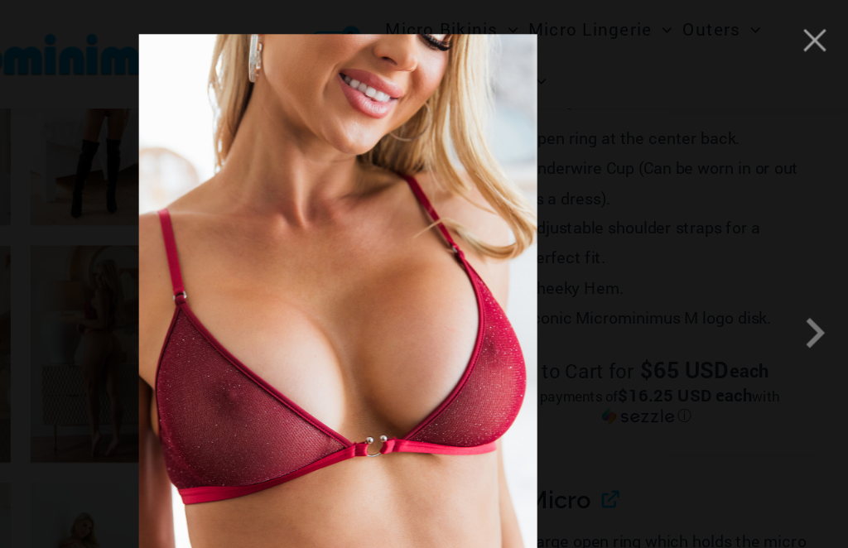
click at [790, 273] on span at bounding box center [815, 274] width 50 height 50
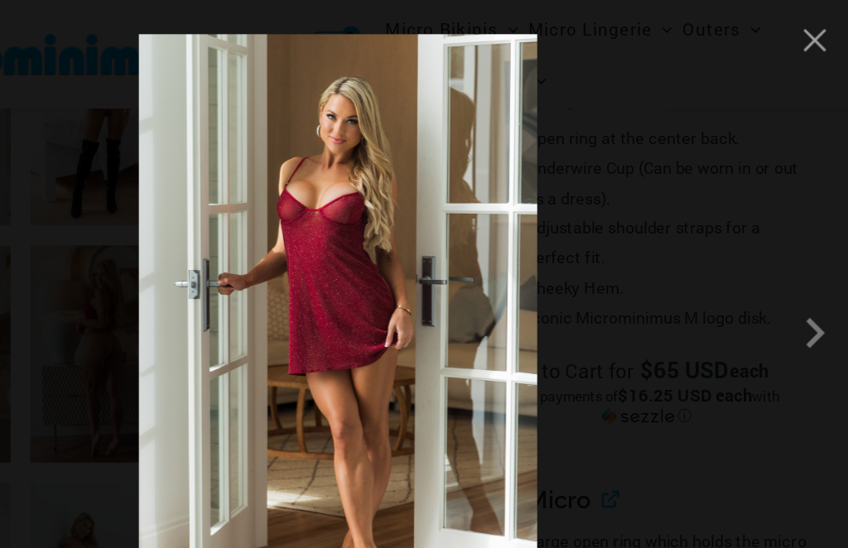
click at [790, 275] on span at bounding box center [815, 274] width 50 height 50
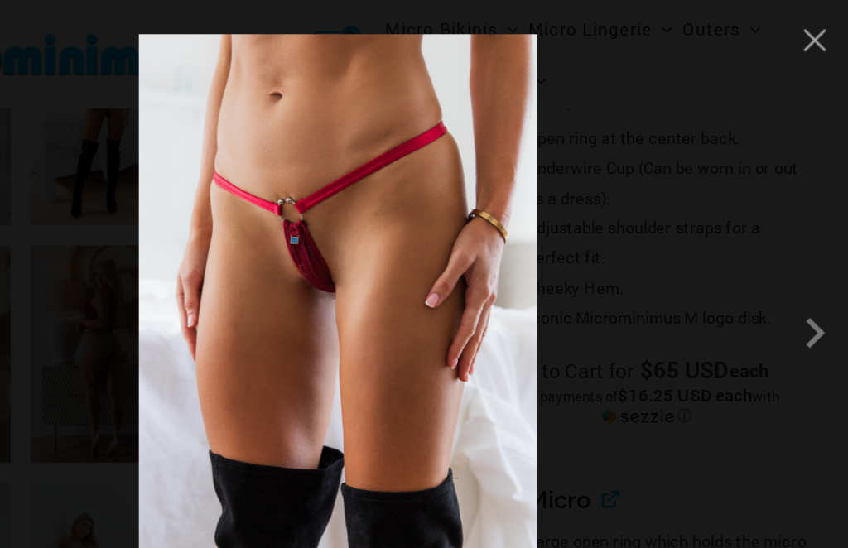
click at [790, 284] on span at bounding box center [815, 274] width 50 height 50
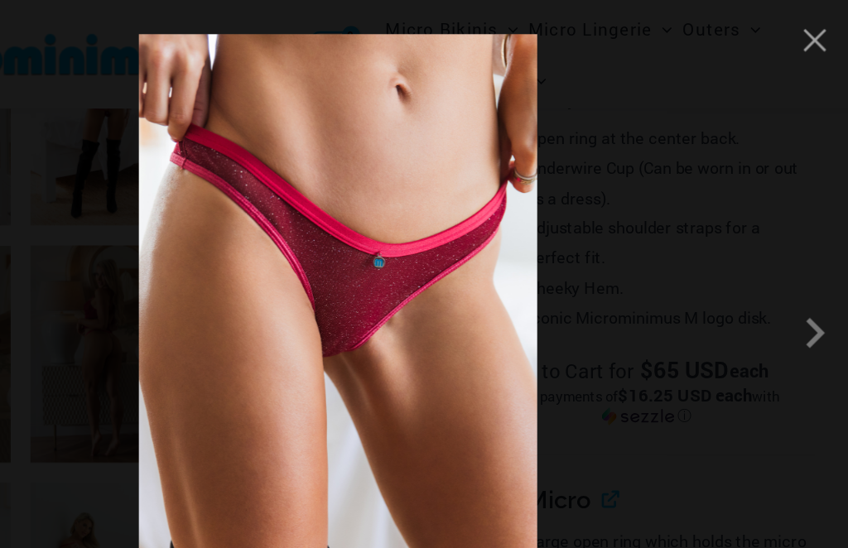
click at [802, 32] on button "Close" at bounding box center [814, 33] width 25 height 25
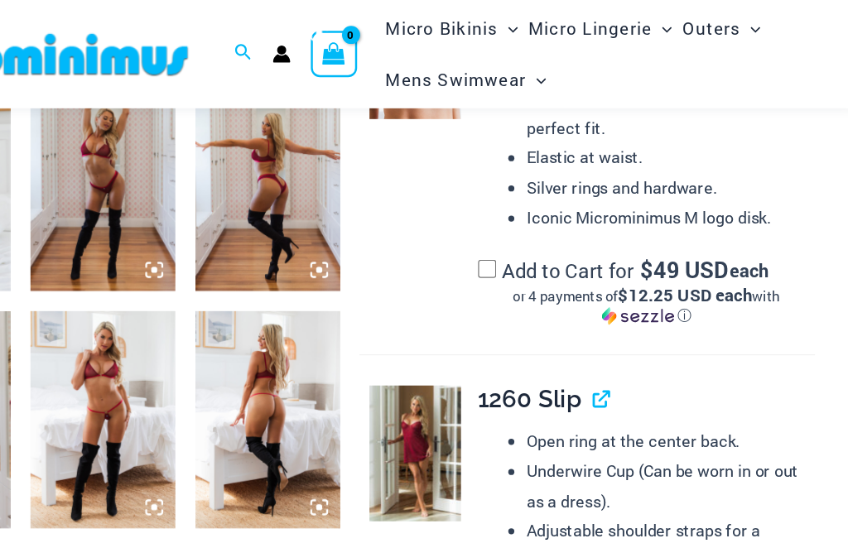
scroll to position [657, 0]
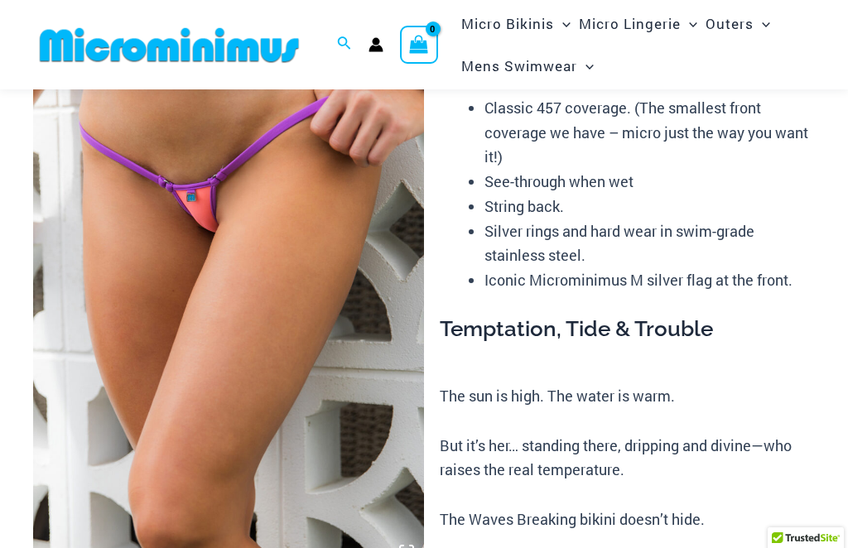
scroll to position [152, 0]
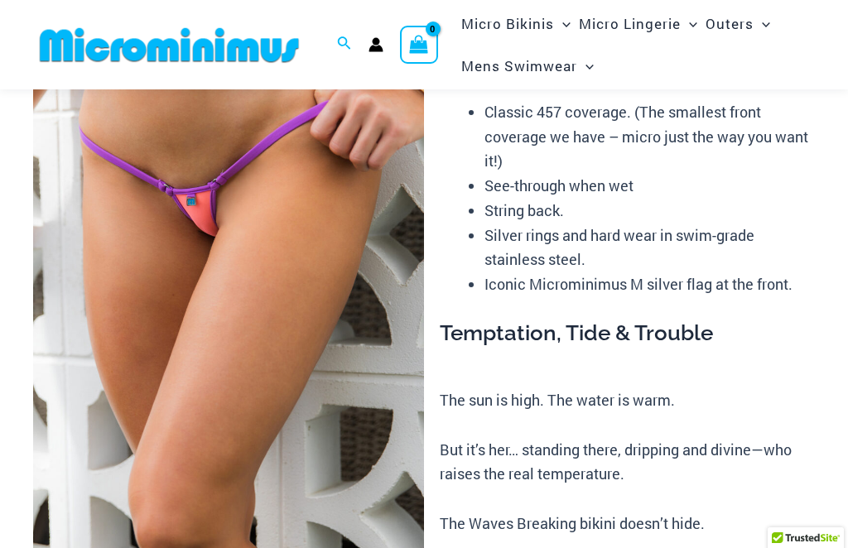
click at [142, 296] on img at bounding box center [228, 280] width 391 height 586
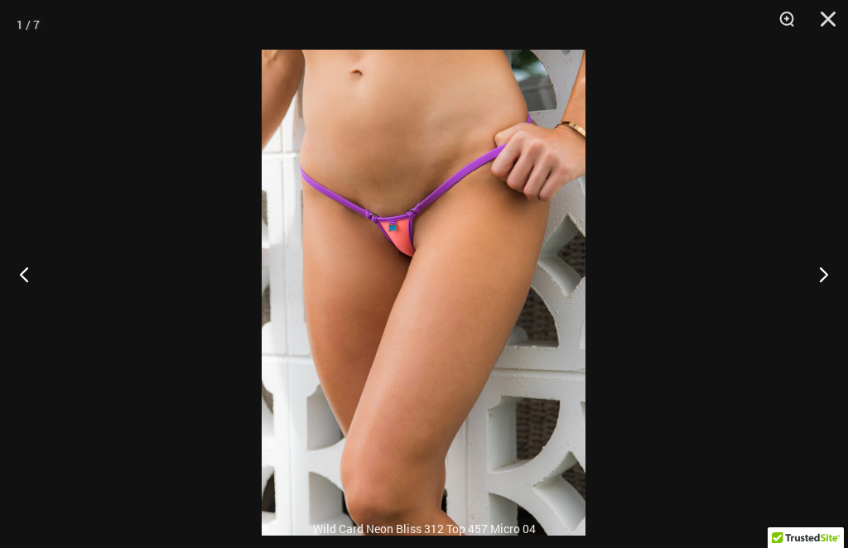
click at [832, 29] on button "Close" at bounding box center [821, 25] width 41 height 50
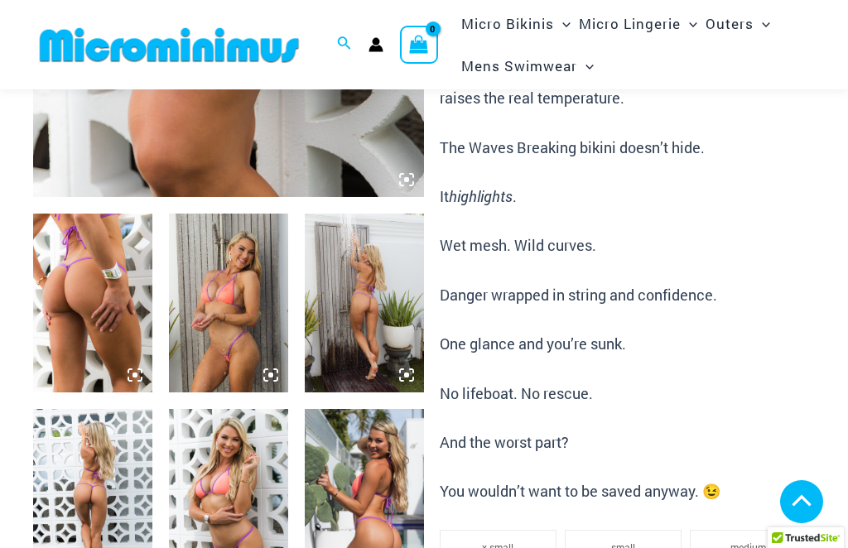
scroll to position [542, 0]
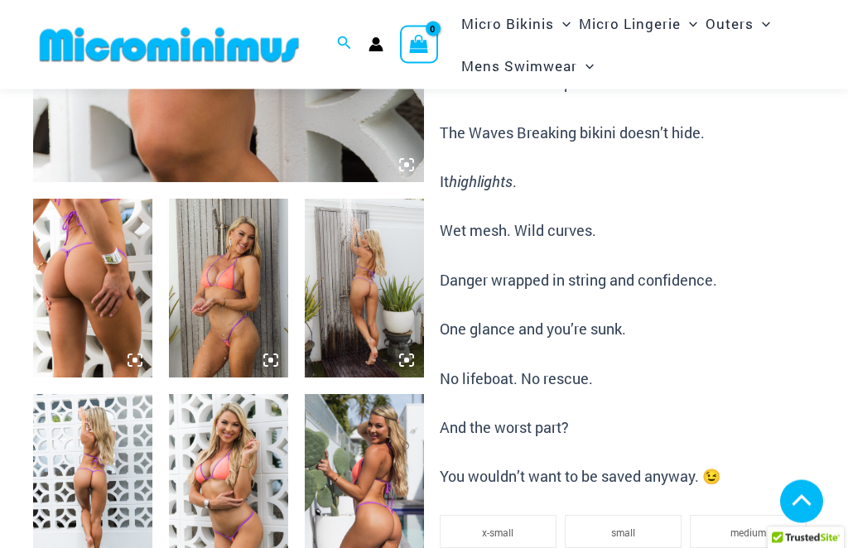
click at [124, 463] on img at bounding box center [92, 484] width 119 height 179
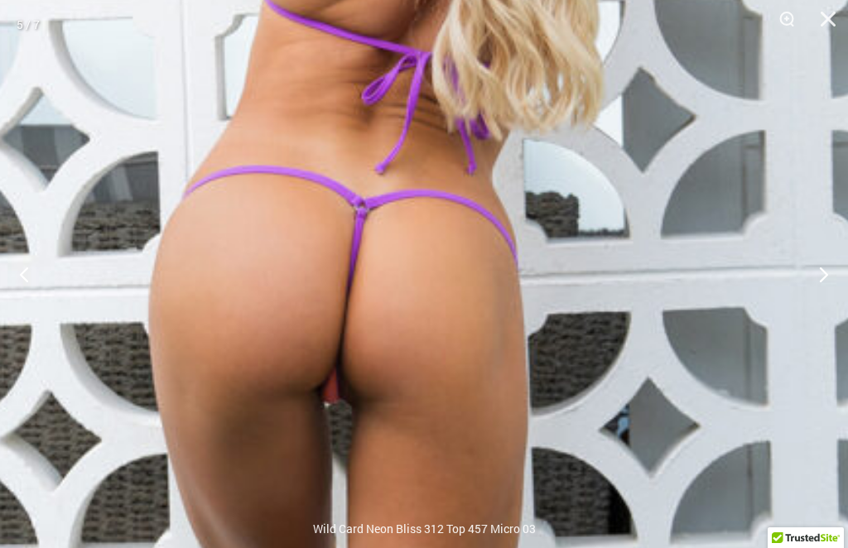
click at [532, 329] on img at bounding box center [365, 340] width 1343 height 2014
click at [531, 328] on img at bounding box center [365, 340] width 1343 height 2014
click at [522, 363] on img at bounding box center [365, 340] width 1343 height 2014
click at [840, 13] on button "Close" at bounding box center [821, 25] width 41 height 50
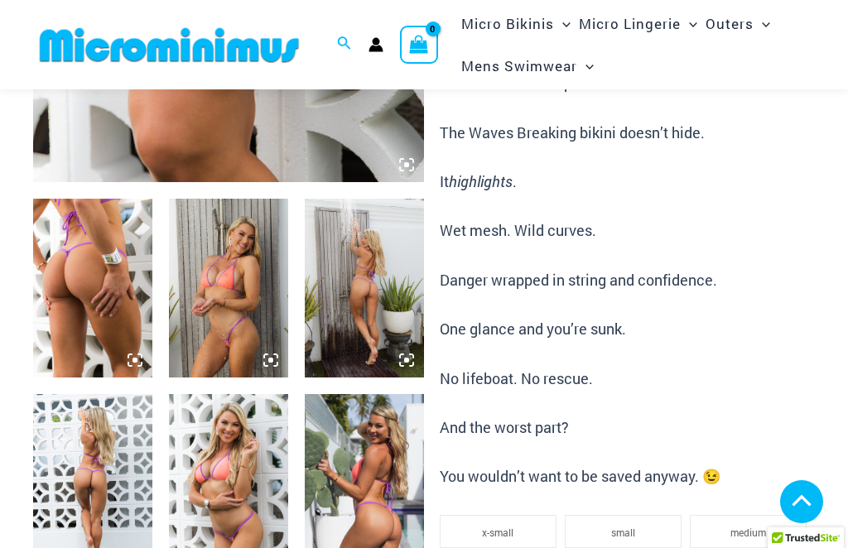
click at [248, 474] on img at bounding box center [228, 483] width 119 height 179
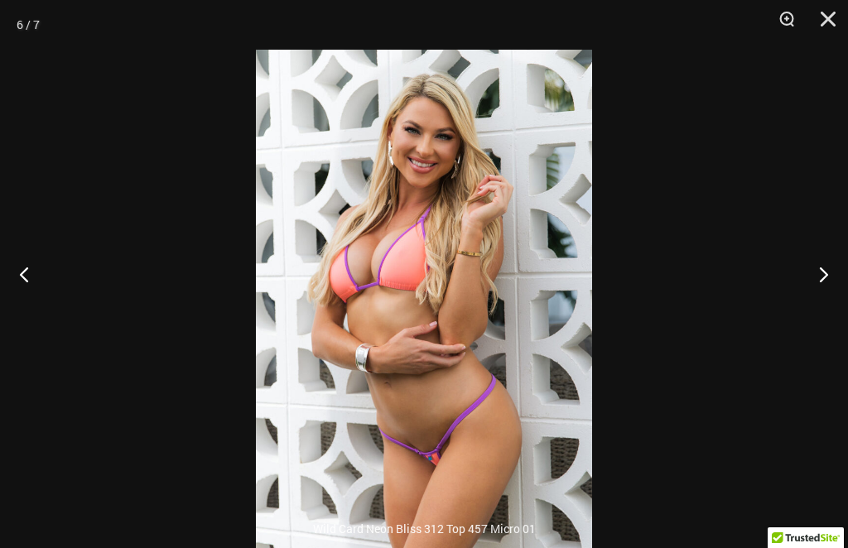
click at [840, 20] on button "Close" at bounding box center [821, 25] width 41 height 50
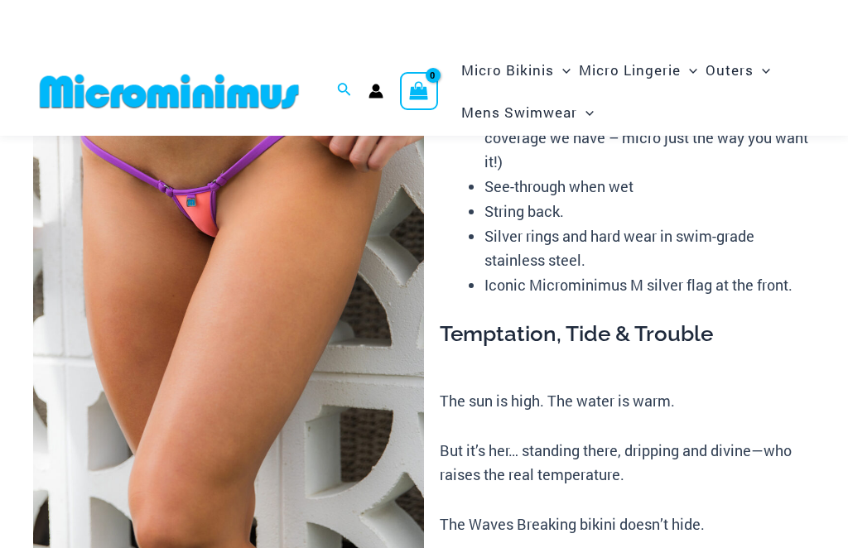
scroll to position [0, 0]
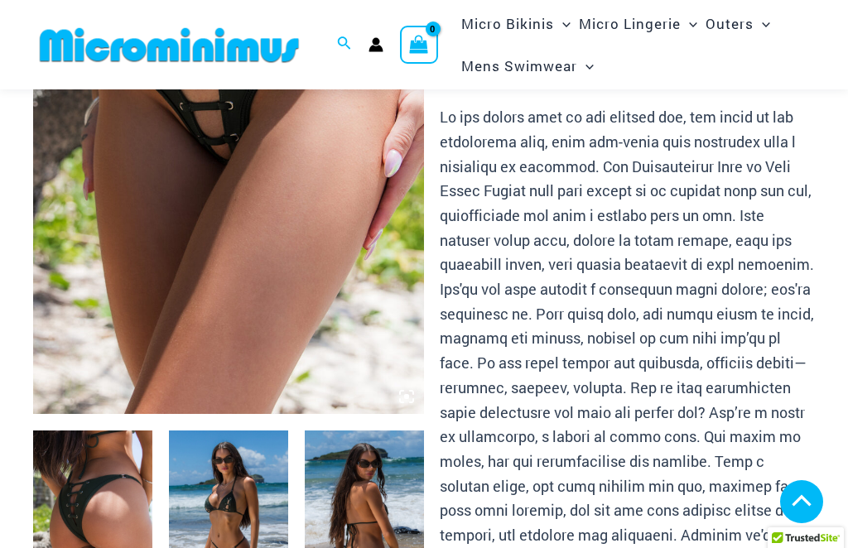
scroll to position [277, 0]
